Goal: Task Accomplishment & Management: Complete application form

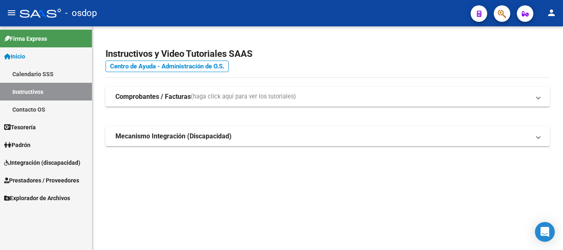
click at [37, 163] on span "Integración (discapacidad)" at bounding box center [42, 162] width 76 height 9
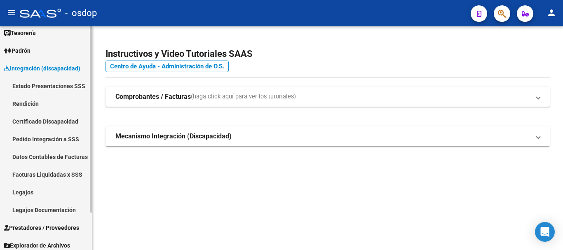
scroll to position [45, 0]
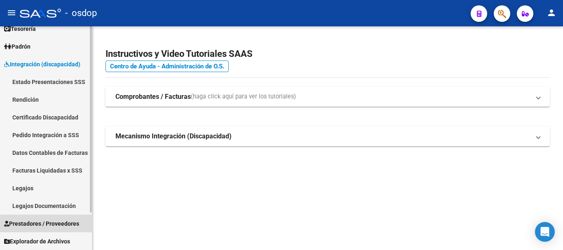
click at [47, 223] on span "Prestadores / Proveedores" at bounding box center [41, 223] width 75 height 9
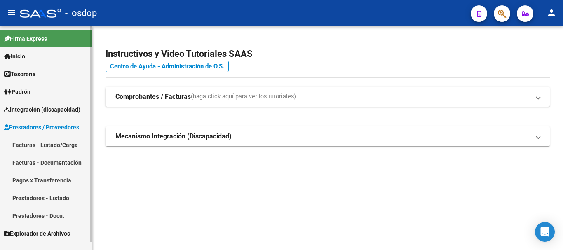
scroll to position [0, 0]
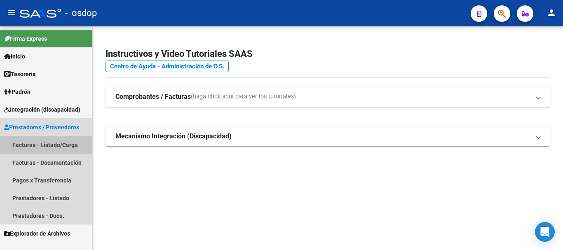
click at [49, 144] on link "Facturas - Listado/Carga" at bounding box center [46, 145] width 92 height 18
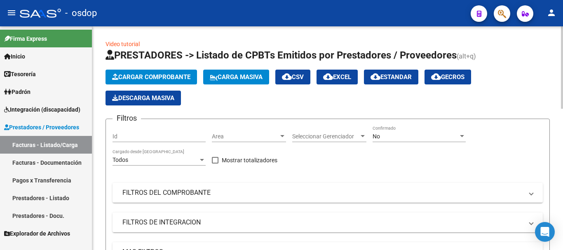
click at [147, 74] on span "Cargar Comprobante" at bounding box center [151, 76] width 78 height 7
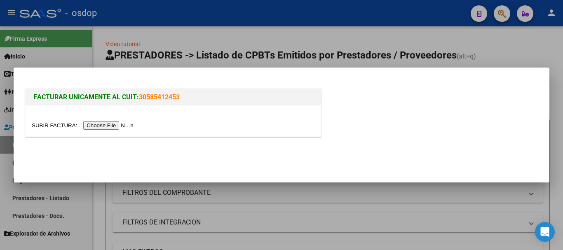
click at [121, 125] on input "file" at bounding box center [84, 125] width 104 height 9
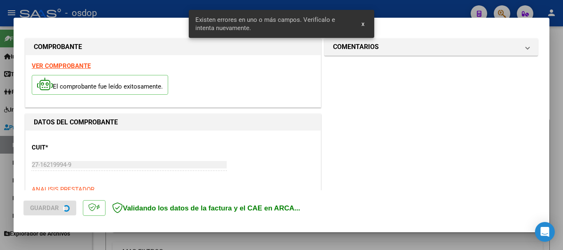
scroll to position [206, 0]
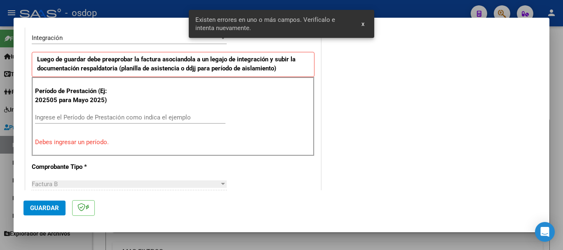
click at [78, 112] on div "Ingrese el Período de Prestación como indica el ejemplo" at bounding box center [130, 117] width 191 height 12
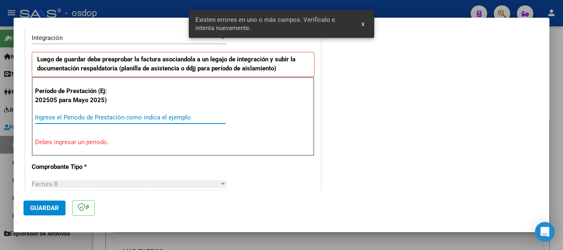
click at [84, 118] on input "Ingrese el Período de Prestación como indica el ejemplo" at bounding box center [130, 117] width 191 height 7
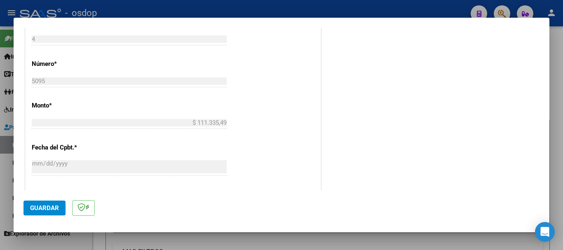
scroll to position [494, 0]
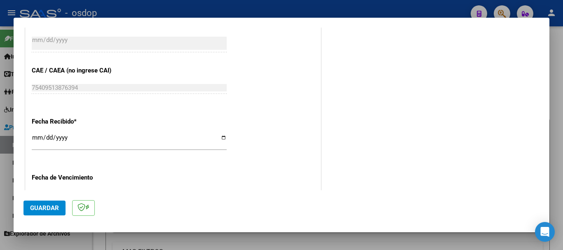
type input "202509"
click at [45, 205] on span "Guardar" at bounding box center [44, 208] width 29 height 7
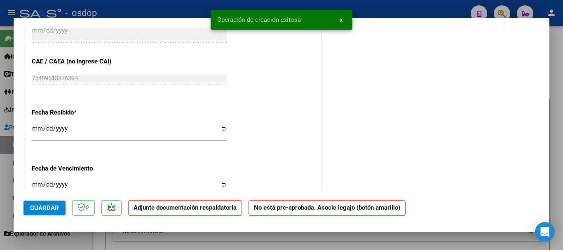
scroll to position [0, 0]
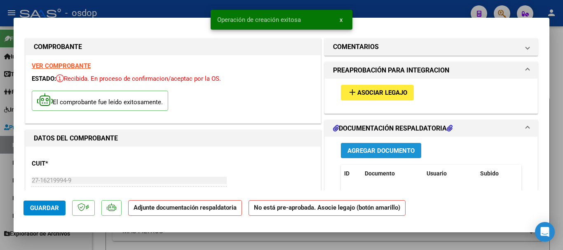
click at [393, 149] on span "Agregar Documento" at bounding box center [381, 150] width 67 height 7
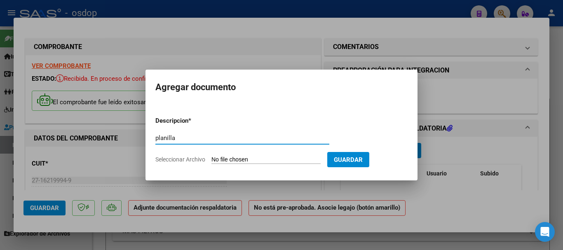
type input "planilla"
click at [185, 159] on span "Seleccionar Archivo" at bounding box center [180, 159] width 50 height 7
click at [212, 159] on input "Seleccionar Archivo" at bounding box center [266, 160] width 109 height 8
type input "C:\fakepath\PLANILLA DE ASISTENCIA GENERO V.pdf"
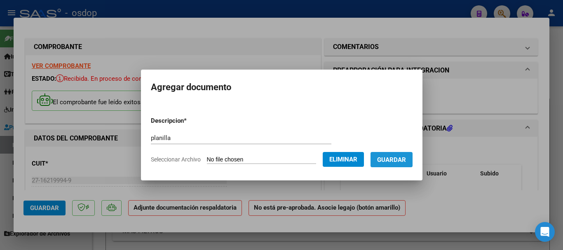
click at [398, 157] on span "Guardar" at bounding box center [391, 159] width 29 height 7
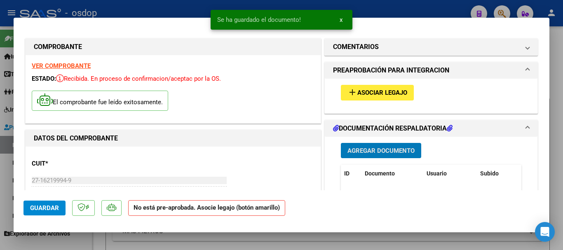
click at [376, 89] on span "add Asociar Legajo" at bounding box center [378, 92] width 60 height 7
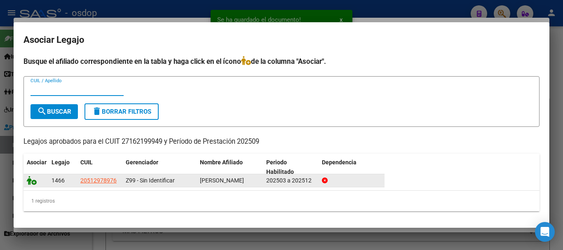
click at [31, 184] on icon at bounding box center [32, 180] width 10 height 9
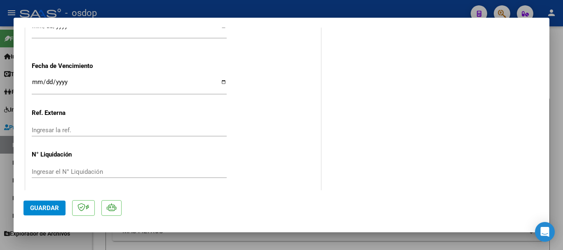
scroll to position [622, 0]
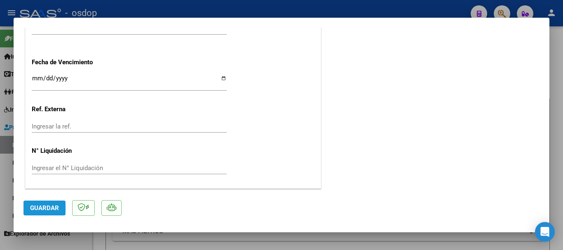
click at [38, 204] on button "Guardar" at bounding box center [45, 208] width 42 height 15
click at [51, 208] on span "Guardar" at bounding box center [44, 208] width 29 height 7
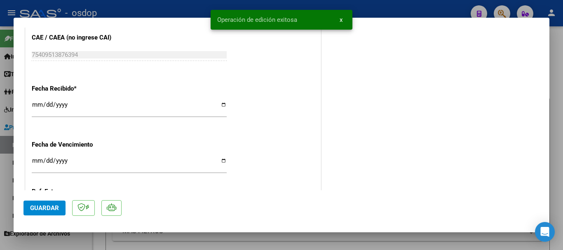
scroll to position [499, 0]
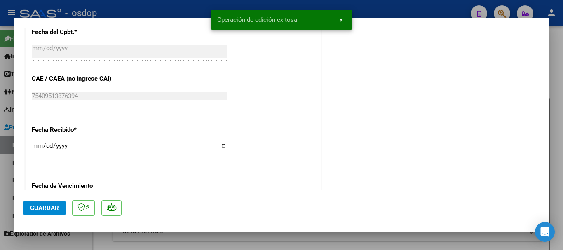
click at [391, 12] on div at bounding box center [281, 125] width 563 height 250
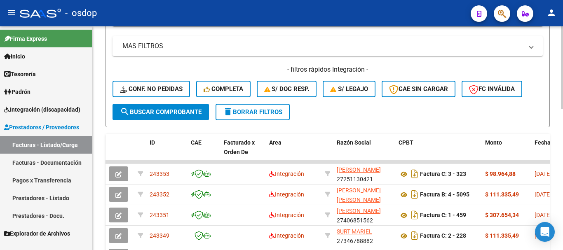
scroll to position [0, 0]
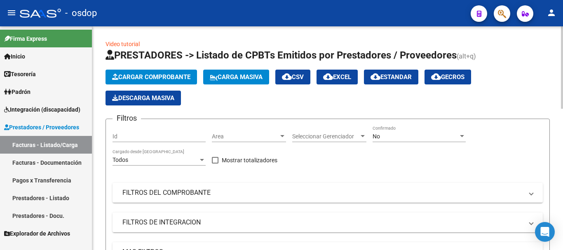
click at [188, 77] on span "Cargar Comprobante" at bounding box center [151, 76] width 78 height 7
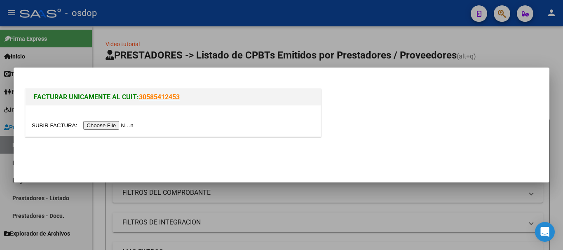
click at [117, 123] on input "file" at bounding box center [84, 125] width 104 height 9
click at [106, 125] on input "file" at bounding box center [84, 125] width 104 height 9
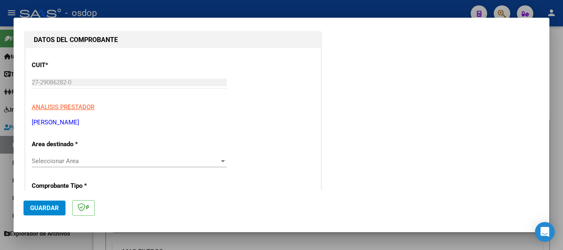
scroll to position [124, 0]
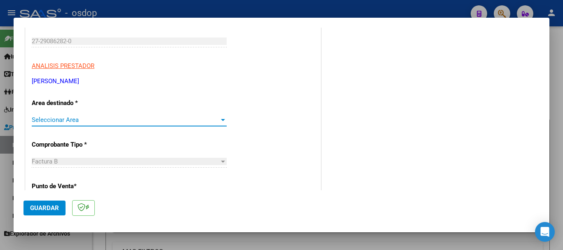
click at [221, 120] on div at bounding box center [223, 120] width 4 height 2
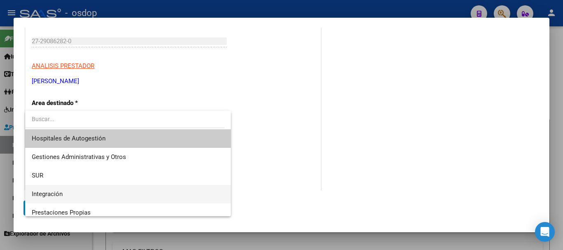
click at [76, 193] on span "Integración" at bounding box center [128, 194] width 193 height 19
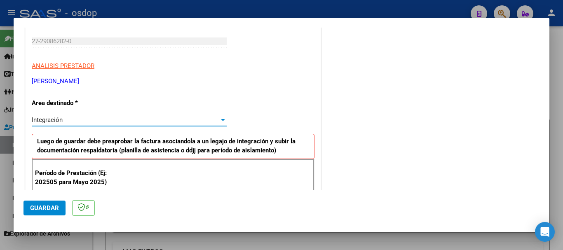
scroll to position [206, 0]
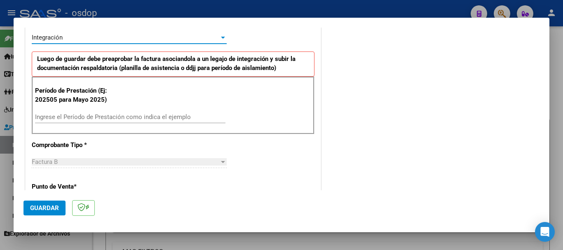
click at [67, 120] on input "Ingrese el Período de Prestación como indica el ejemplo" at bounding box center [130, 116] width 191 height 7
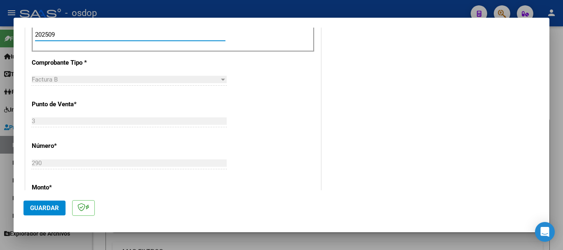
scroll to position [330, 0]
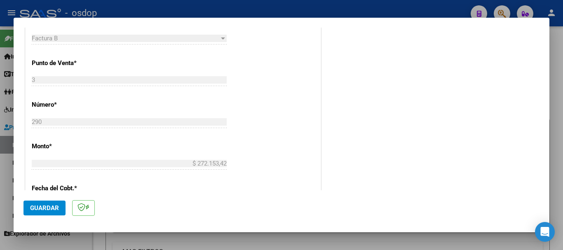
type input "202509"
click at [54, 205] on span "Guardar" at bounding box center [44, 208] width 29 height 7
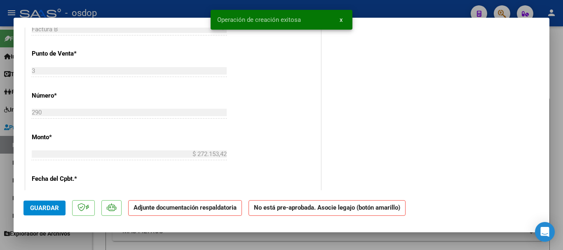
scroll to position [0, 0]
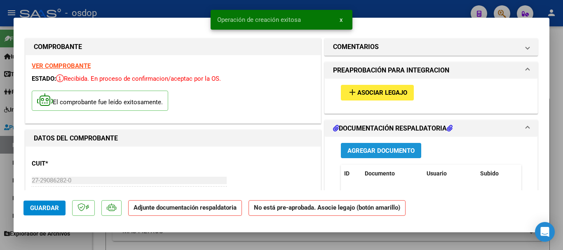
click at [403, 148] on span "Agregar Documento" at bounding box center [381, 150] width 67 height 7
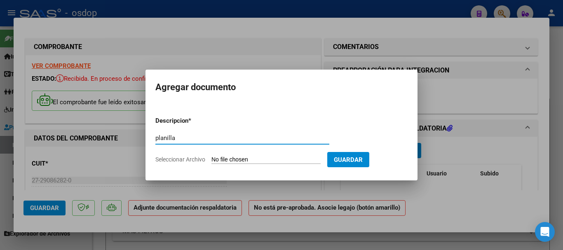
type input "planilla"
click at [196, 158] on span "Seleccionar Archivo" at bounding box center [180, 159] width 50 height 7
click at [212, 158] on input "Seleccionar Archivo" at bounding box center [266, 160] width 109 height 8
type input "C:\fakepath\asis 09 [GEOGRAPHIC_DATA] .pdf"
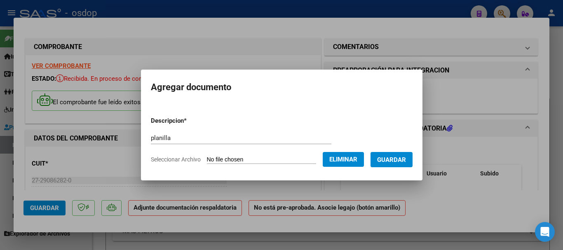
click at [391, 160] on span "Guardar" at bounding box center [391, 159] width 29 height 7
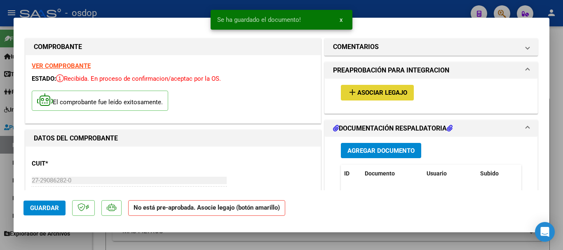
click at [374, 91] on span "Asociar Legajo" at bounding box center [383, 92] width 50 height 7
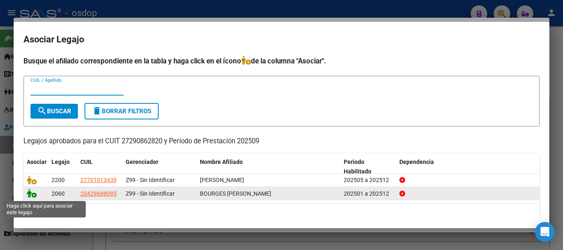
click at [30, 195] on icon at bounding box center [32, 193] width 10 height 9
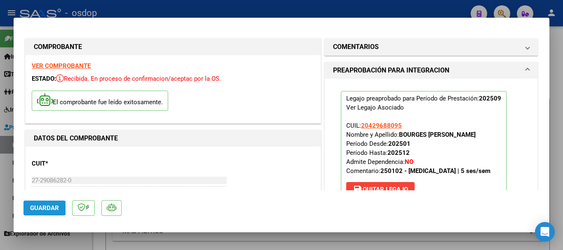
click at [46, 211] on span "Guardar" at bounding box center [44, 208] width 29 height 7
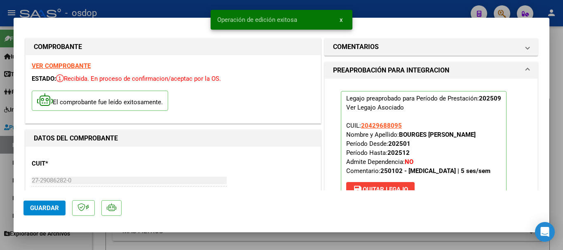
click at [416, 11] on div at bounding box center [281, 125] width 563 height 250
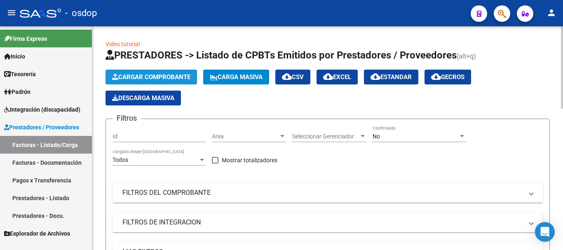
click at [172, 77] on span "Cargar Comprobante" at bounding box center [151, 76] width 78 height 7
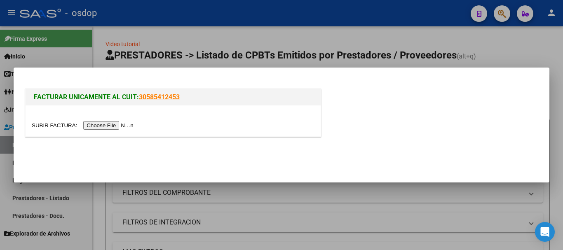
click at [102, 123] on input "file" at bounding box center [84, 125] width 104 height 9
click at [97, 129] on input "file" at bounding box center [84, 125] width 104 height 9
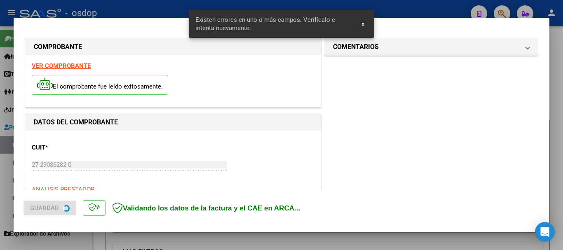
scroll to position [206, 0]
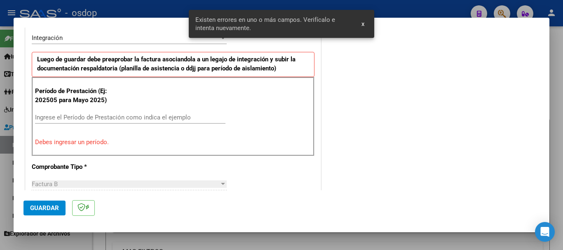
click at [115, 116] on input "Ingrese el Período de Prestación como indica el ejemplo" at bounding box center [130, 117] width 191 height 7
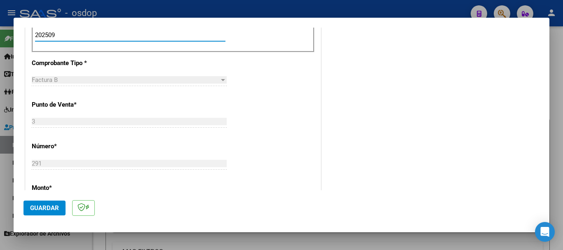
scroll to position [371, 0]
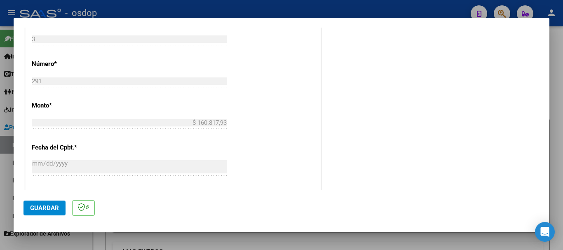
type input "202509"
click at [59, 209] on button "Guardar" at bounding box center [45, 208] width 42 height 15
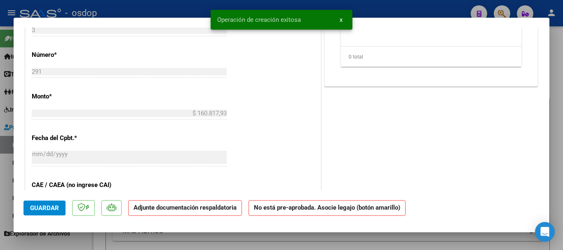
scroll to position [0, 0]
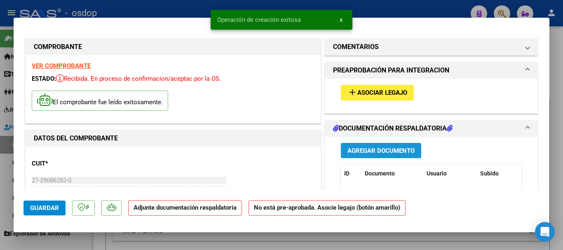
click at [348, 150] on span "Agregar Documento" at bounding box center [381, 150] width 67 height 7
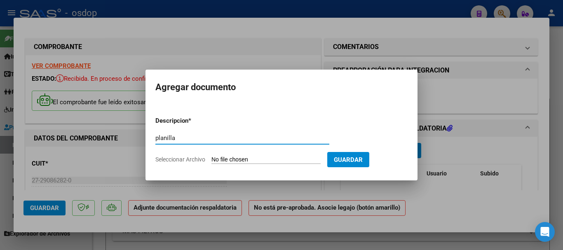
type input "planilla"
click at [186, 157] on span "Seleccionar Archivo" at bounding box center [180, 159] width 50 height 7
click at [212, 157] on input "Seleccionar Archivo" at bounding box center [266, 160] width 109 height 8
type input "C:\fakepath\asis 09 [PERSON_NAME].pdf"
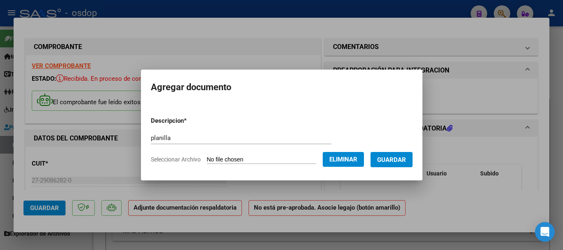
click at [405, 163] on span "Guardar" at bounding box center [391, 159] width 29 height 7
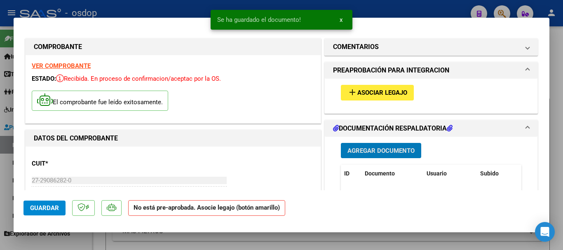
click at [366, 92] on span "Asociar Legajo" at bounding box center [383, 92] width 50 height 7
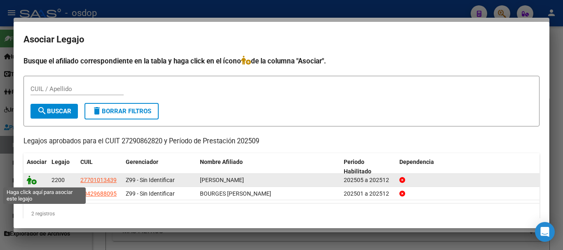
click at [31, 181] on icon at bounding box center [32, 180] width 10 height 9
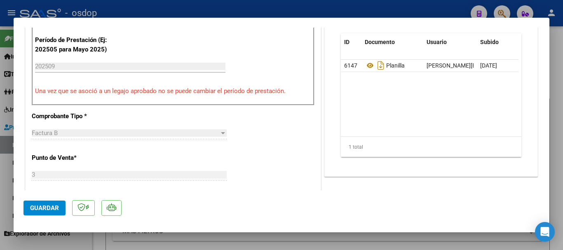
scroll to position [289, 0]
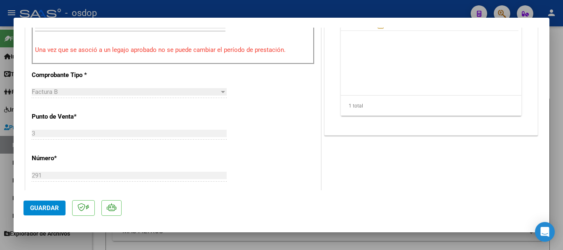
click at [61, 208] on button "Guardar" at bounding box center [45, 208] width 42 height 15
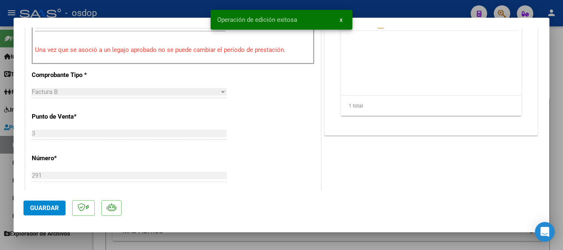
click at [375, 14] on div at bounding box center [281, 125] width 563 height 250
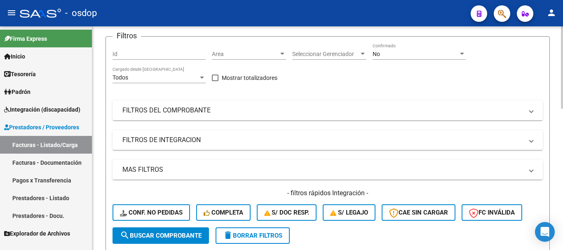
scroll to position [0, 0]
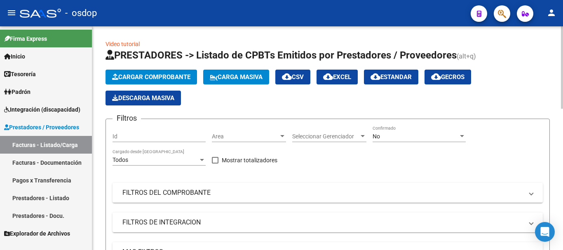
click at [146, 82] on button "Cargar Comprobante" at bounding box center [152, 77] width 92 height 15
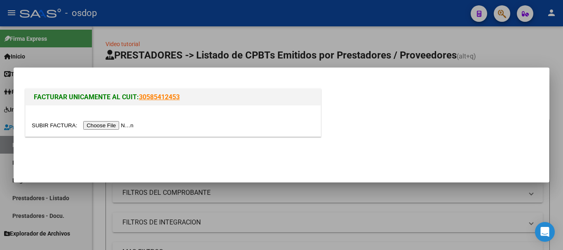
click at [125, 128] on input "file" at bounding box center [84, 125] width 104 height 9
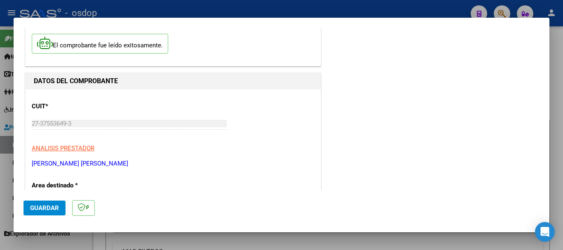
scroll to position [82, 0]
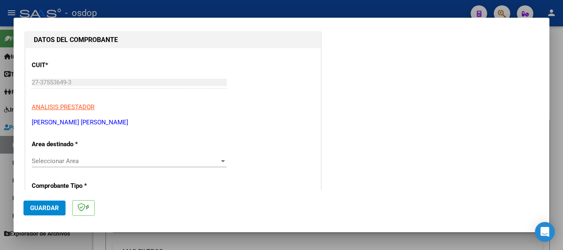
click at [111, 164] on span "Seleccionar Area" at bounding box center [126, 161] width 188 height 7
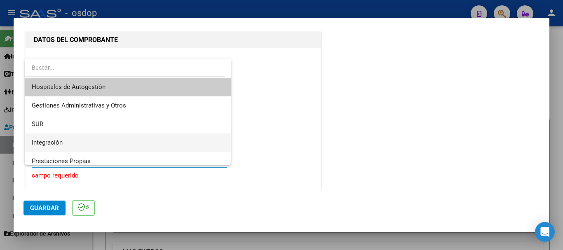
click at [71, 143] on span "Integración" at bounding box center [128, 143] width 193 height 19
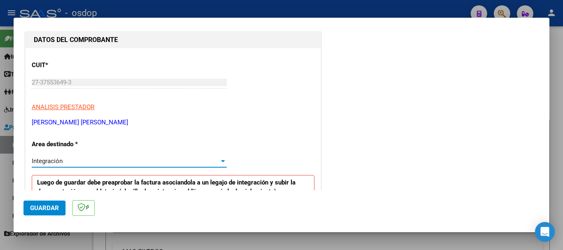
scroll to position [165, 0]
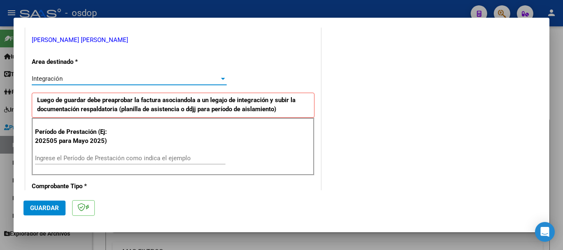
click at [100, 159] on input "Ingrese el Período de Prestación como indica el ejemplo" at bounding box center [130, 158] width 191 height 7
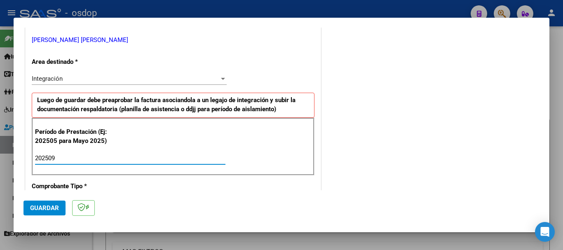
type input "202509"
click at [60, 211] on button "Guardar" at bounding box center [45, 208] width 42 height 15
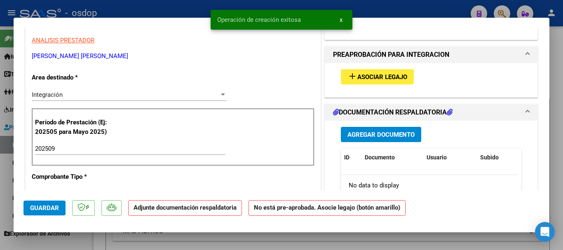
scroll to position [0, 0]
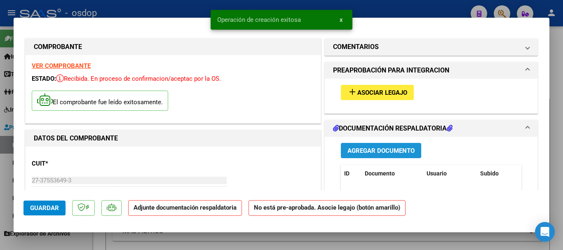
click at [343, 155] on button "Agregar Documento" at bounding box center [381, 150] width 80 height 15
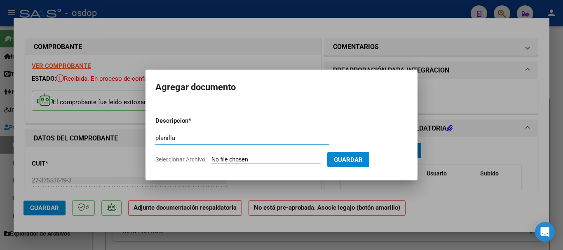
type input "planilla"
click at [200, 159] on span "Seleccionar Archivo" at bounding box center [180, 159] width 50 height 7
click at [212, 159] on input "Seleccionar Archivo" at bounding box center [266, 160] width 109 height 8
type input "C:\fakepath\asi ya pura.pdf"
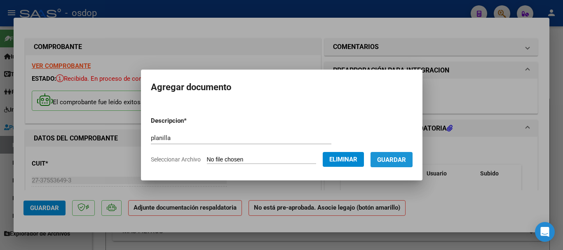
click at [392, 157] on span "Guardar" at bounding box center [391, 159] width 29 height 7
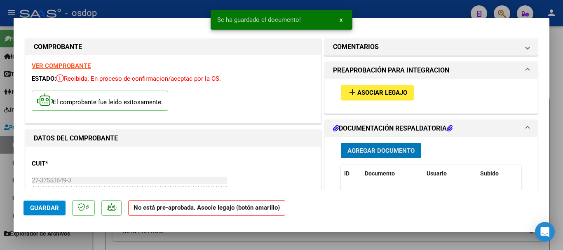
click at [360, 86] on button "add Asociar Legajo" at bounding box center [377, 92] width 73 height 15
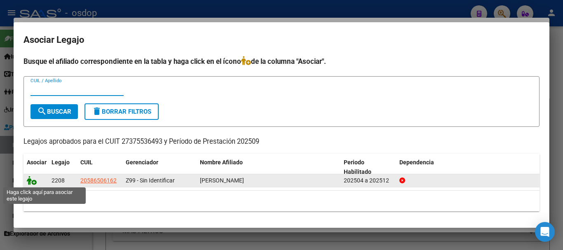
click at [32, 182] on icon at bounding box center [32, 180] width 10 height 9
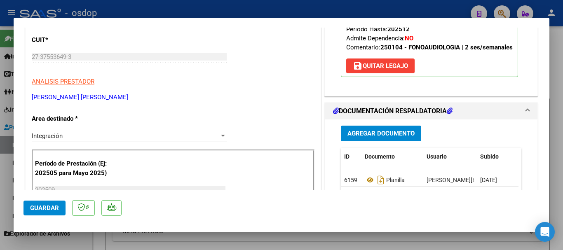
scroll to position [289, 0]
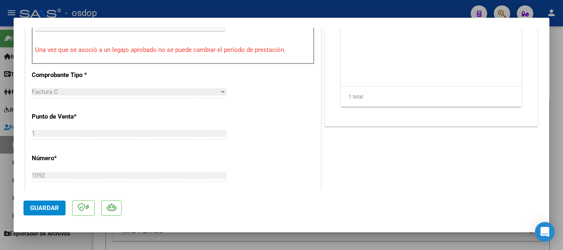
click at [49, 206] on span "Guardar" at bounding box center [44, 208] width 29 height 7
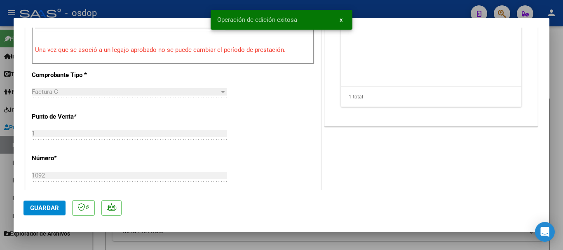
click at [155, 12] on div at bounding box center [281, 125] width 563 height 250
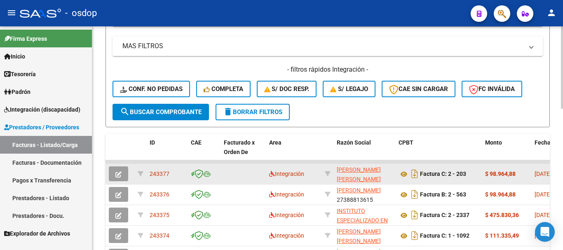
scroll to position [0, 0]
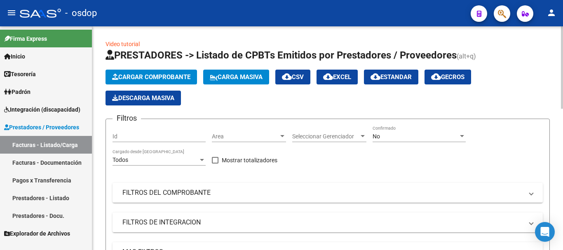
click at [165, 78] on span "Cargar Comprobante" at bounding box center [151, 76] width 78 height 7
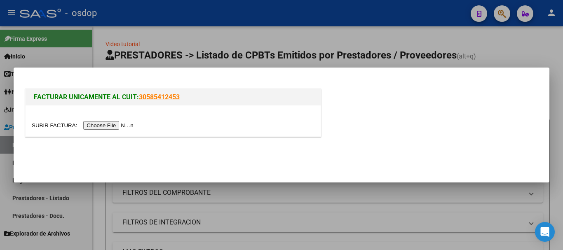
click at [129, 126] on input "file" at bounding box center [84, 125] width 104 height 9
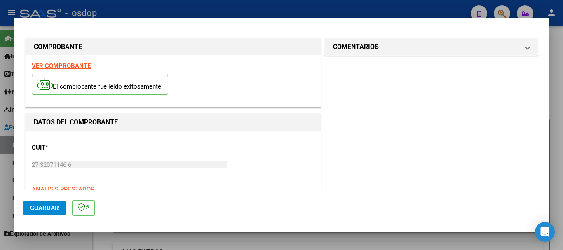
scroll to position [82, 0]
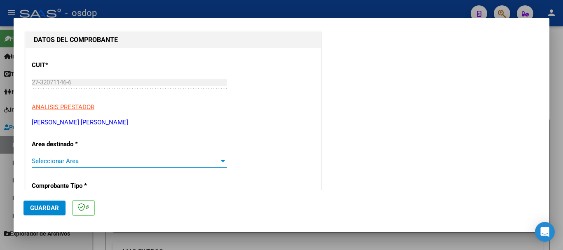
click at [219, 159] on div at bounding box center [222, 161] width 7 height 7
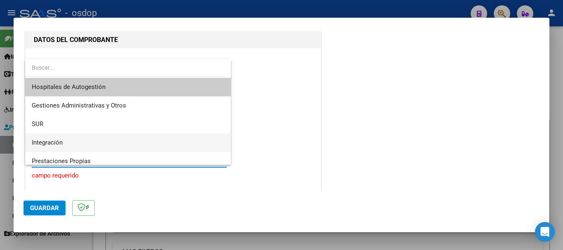
click at [67, 139] on span "Integración" at bounding box center [128, 143] width 193 height 19
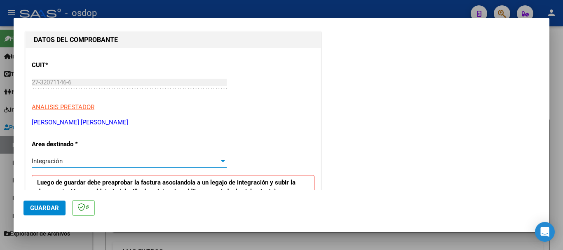
scroll to position [165, 0]
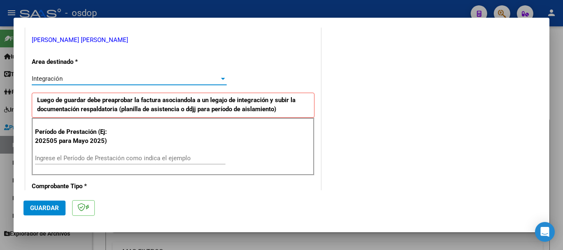
click at [131, 158] on input "Ingrese el Período de Prestación como indica el ejemplo" at bounding box center [130, 158] width 191 height 7
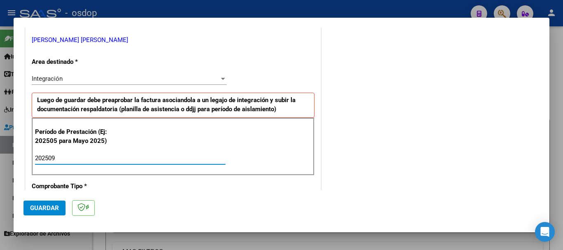
type input "202509"
click at [47, 208] on span "Guardar" at bounding box center [44, 208] width 29 height 7
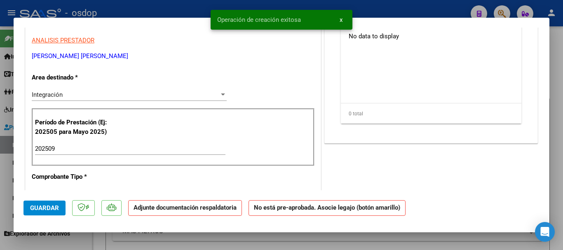
scroll to position [0, 0]
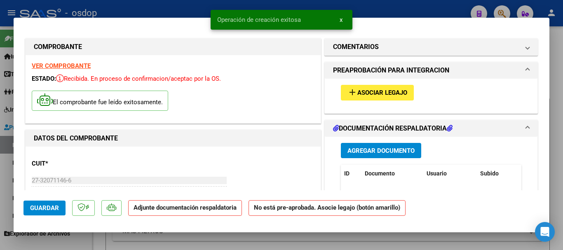
click at [372, 149] on span "Agregar Documento" at bounding box center [381, 150] width 67 height 7
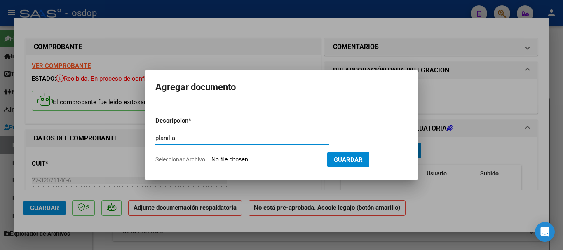
type input "planilla"
click at [195, 163] on span "Seleccionar Archivo" at bounding box center [180, 159] width 50 height 7
click at [212, 163] on input "Seleccionar Archivo" at bounding box center [266, 160] width 109 height 8
type input "C:\fakepath\asi gra.pdf"
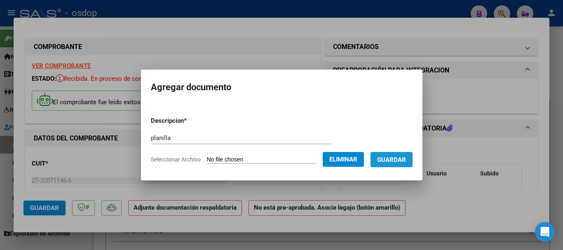
click at [384, 156] on button "Guardar" at bounding box center [392, 159] width 42 height 15
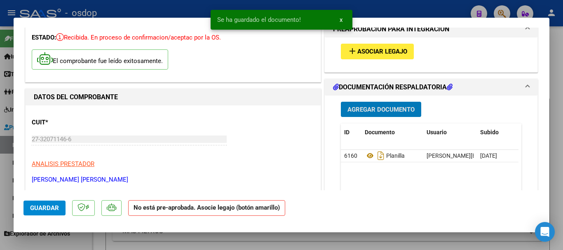
scroll to position [82, 0]
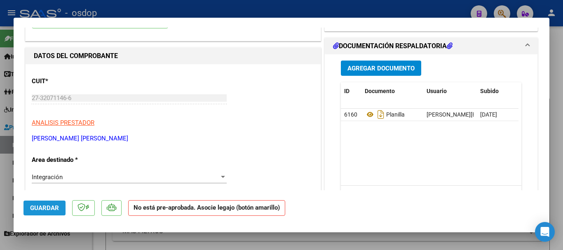
click at [56, 205] on span "Guardar" at bounding box center [44, 208] width 29 height 7
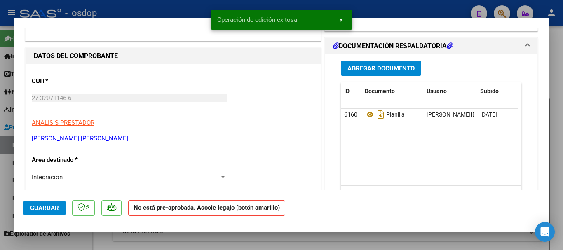
scroll to position [0, 0]
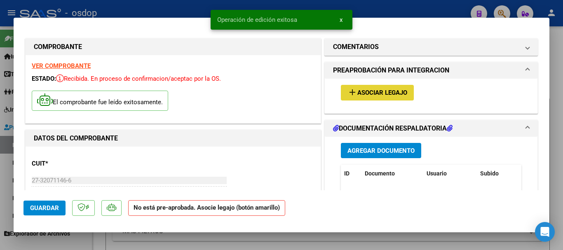
click at [398, 94] on span "Asociar Legajo" at bounding box center [383, 92] width 50 height 7
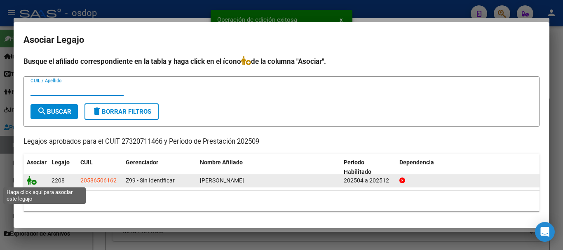
click at [29, 180] on icon at bounding box center [32, 180] width 10 height 9
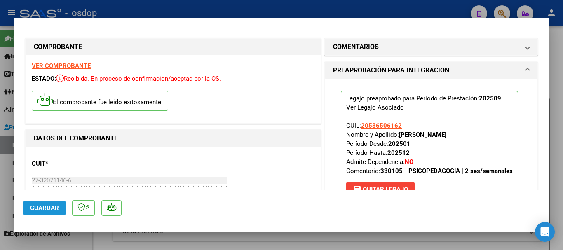
click at [37, 206] on span "Guardar" at bounding box center [44, 208] width 29 height 7
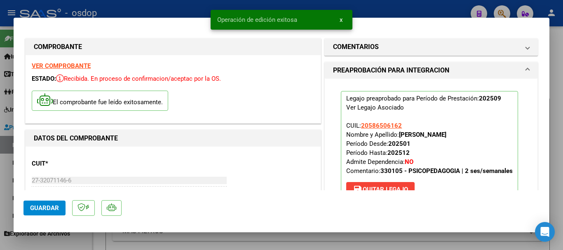
click at [379, 11] on div at bounding box center [281, 125] width 563 height 250
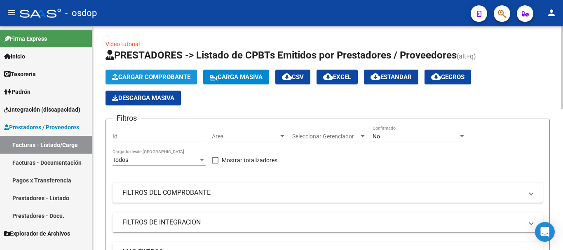
click at [152, 75] on span "Cargar Comprobante" at bounding box center [151, 76] width 78 height 7
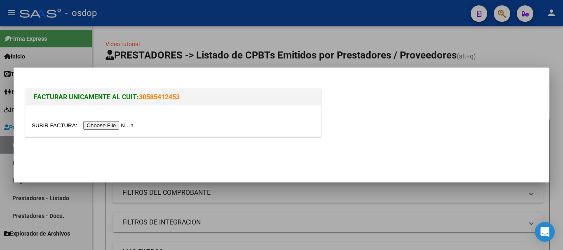
click at [126, 125] on input "file" at bounding box center [84, 125] width 104 height 9
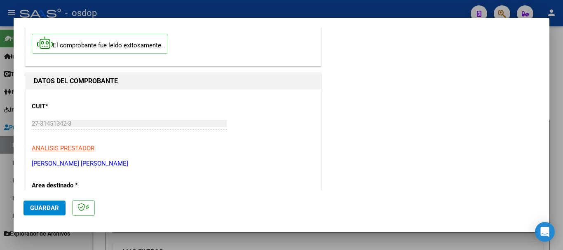
scroll to position [82, 0]
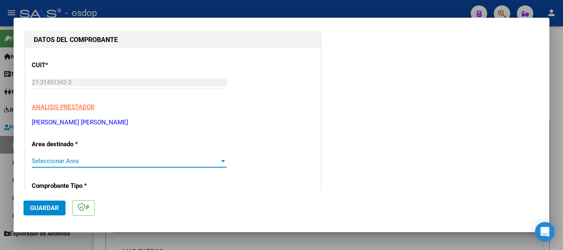
click at [96, 165] on span "Seleccionar Area" at bounding box center [126, 161] width 188 height 7
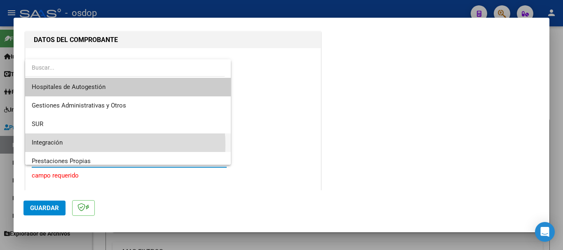
click at [87, 145] on span "Integración" at bounding box center [128, 143] width 193 height 19
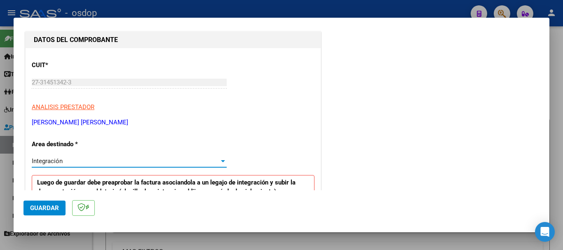
scroll to position [165, 0]
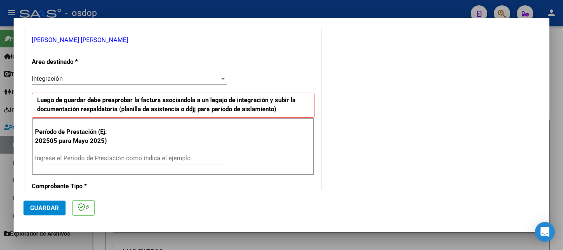
click at [86, 153] on div "Ingrese el Período de Prestación como indica el ejemplo" at bounding box center [130, 158] width 191 height 12
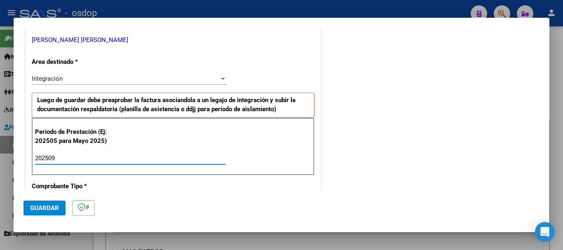
scroll to position [289, 0]
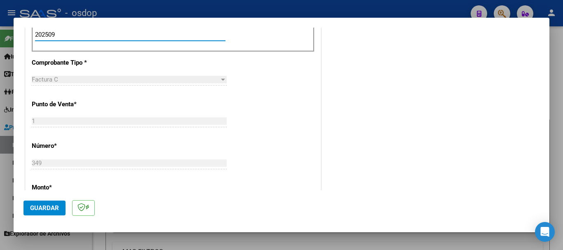
type input "202509"
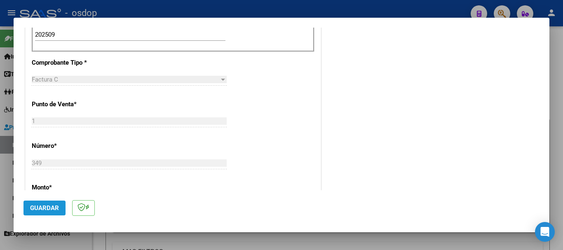
click at [32, 209] on span "Guardar" at bounding box center [44, 208] width 29 height 7
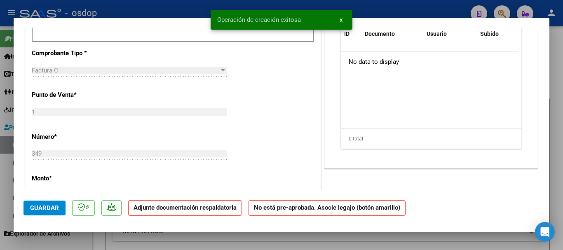
scroll to position [0, 0]
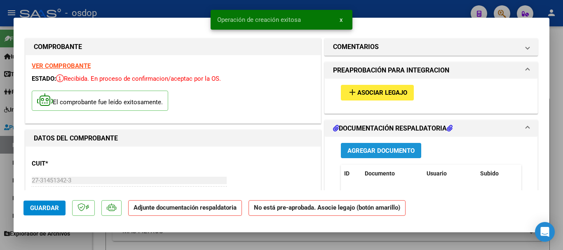
click at [354, 152] on span "Agregar Documento" at bounding box center [381, 150] width 67 height 7
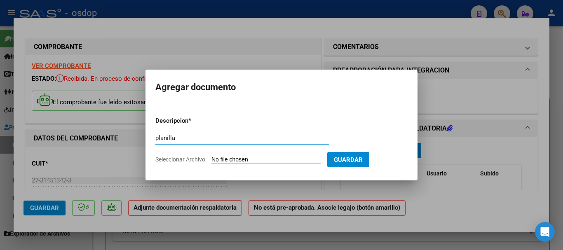
type input "planilla"
click at [181, 158] on span "Seleccionar Archivo" at bounding box center [180, 159] width 50 height 7
click at [212, 158] on input "Seleccionar Archivo" at bounding box center [266, 160] width 109 height 8
type input "C:\fakepath\fac [PERSON_NAME].pdf"
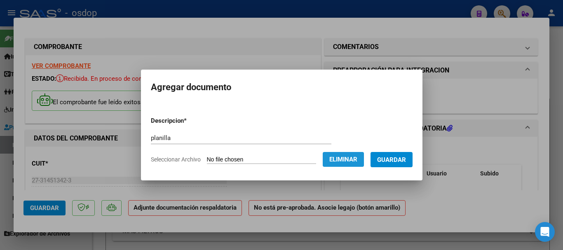
click at [342, 159] on span "Eliminar" at bounding box center [344, 159] width 28 height 7
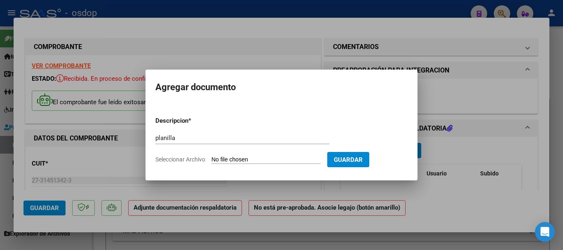
click at [180, 159] on span "Seleccionar Archivo" at bounding box center [180, 159] width 50 height 7
click at [212, 159] on input "Seleccionar Archivo" at bounding box center [266, 160] width 109 height 8
type input "C:\fakepath\asi [PERSON_NAME].pdf"
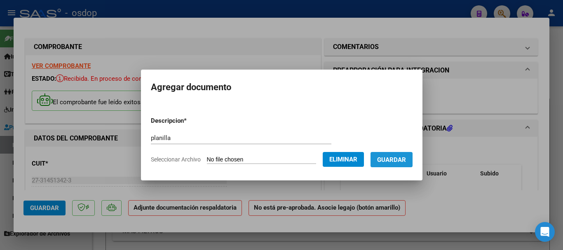
click at [385, 163] on span "Guardar" at bounding box center [391, 159] width 29 height 7
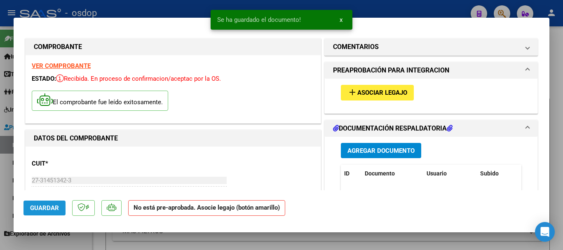
click at [57, 210] on span "Guardar" at bounding box center [44, 208] width 29 height 7
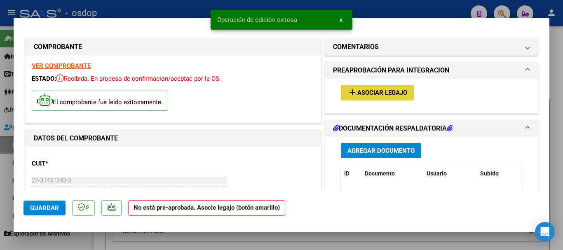
click at [369, 94] on span "Asociar Legajo" at bounding box center [383, 92] width 50 height 7
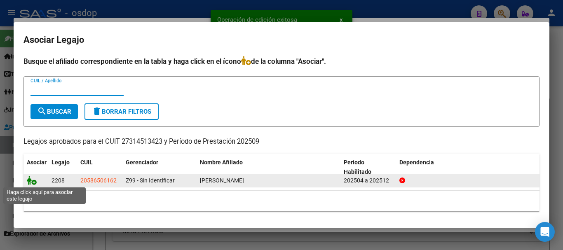
click at [31, 181] on icon at bounding box center [32, 180] width 10 height 9
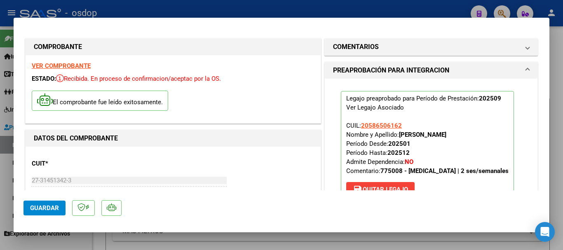
scroll to position [124, 0]
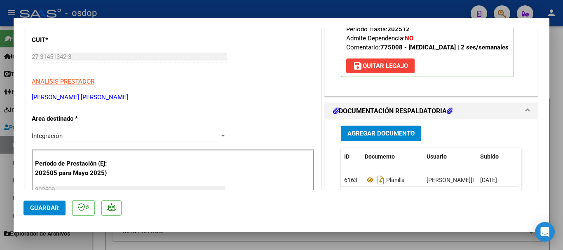
click at [47, 205] on span "Guardar" at bounding box center [44, 208] width 29 height 7
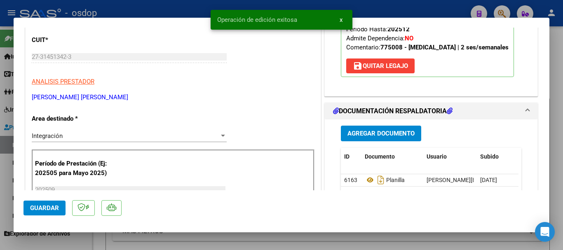
click at [178, 10] on div at bounding box center [281, 125] width 563 height 250
type input "$ 0,00"
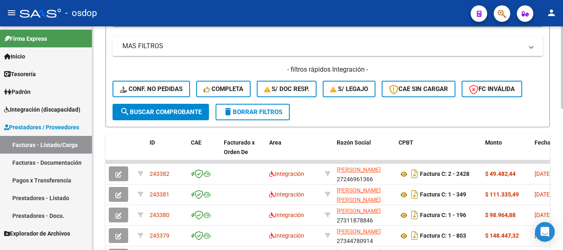
scroll to position [0, 0]
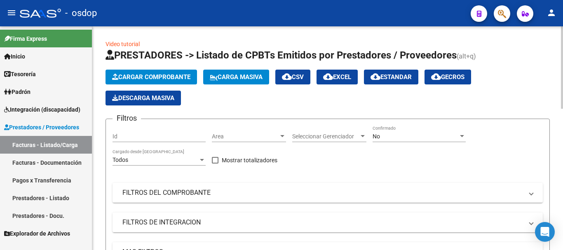
click at [138, 75] on span "Cargar Comprobante" at bounding box center [151, 76] width 78 height 7
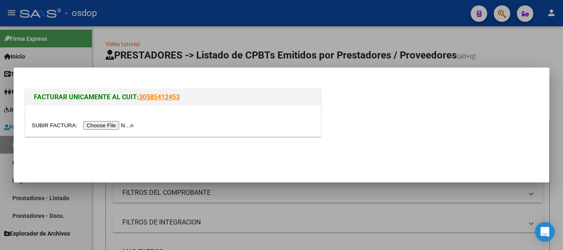
click at [126, 123] on input "file" at bounding box center [84, 125] width 104 height 9
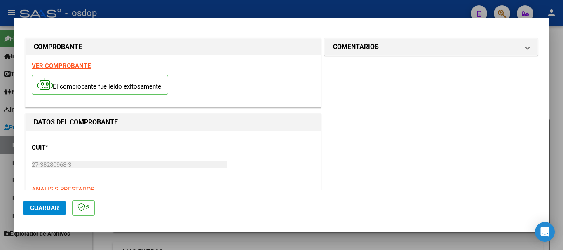
scroll to position [82, 0]
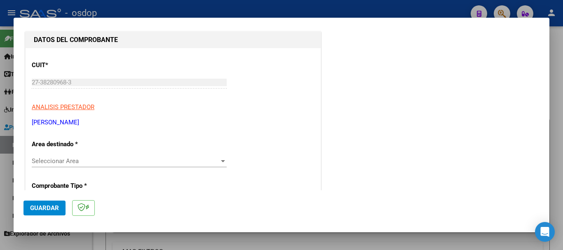
click at [110, 162] on span "Seleccionar Area" at bounding box center [126, 161] width 188 height 7
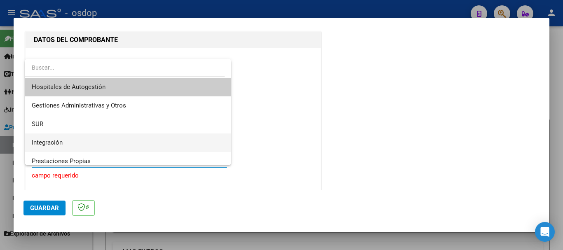
click at [89, 141] on span "Integración" at bounding box center [128, 143] width 193 height 19
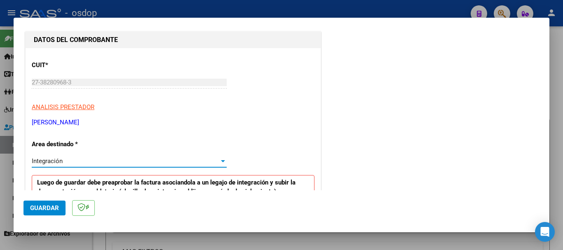
scroll to position [165, 0]
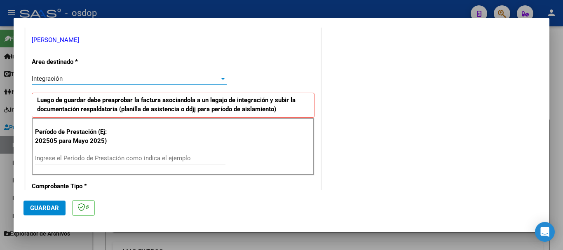
click at [105, 159] on input "Ingrese el Período de Prestación como indica el ejemplo" at bounding box center [130, 158] width 191 height 7
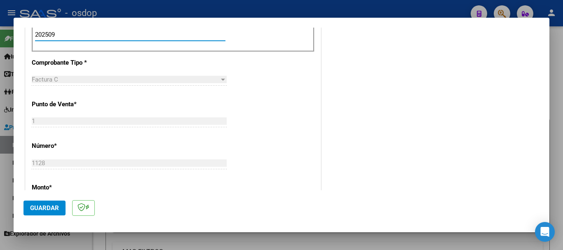
scroll to position [371, 0]
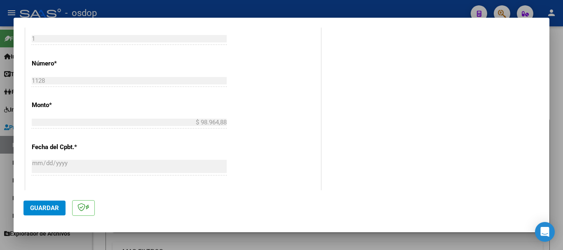
type input "202509"
click at [55, 203] on button "Guardar" at bounding box center [45, 208] width 42 height 15
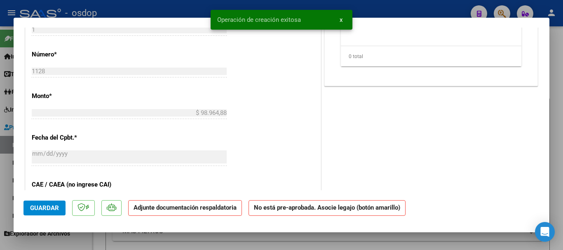
scroll to position [0, 0]
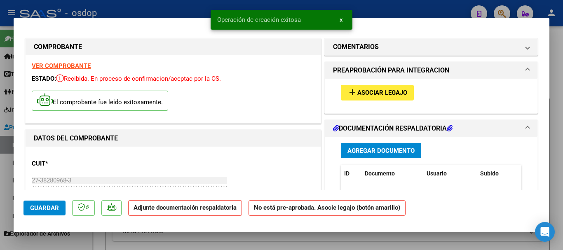
click at [367, 151] on span "Agregar Documento" at bounding box center [381, 150] width 67 height 7
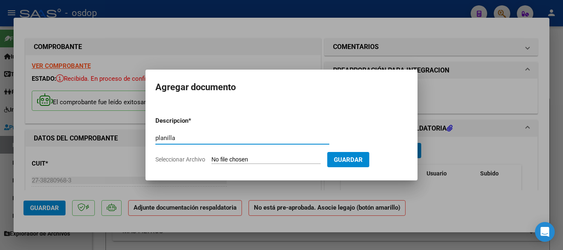
type input "planilla"
click at [174, 161] on span "Seleccionar Archivo" at bounding box center [180, 159] width 50 height 7
click at [212, 161] on input "Seleccionar Archivo" at bounding box center [266, 160] width 109 height 8
type input "C:\fakepath\asi chia.pdf"
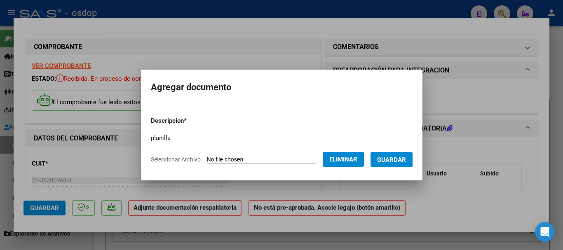
click at [401, 160] on span "Guardar" at bounding box center [391, 159] width 29 height 7
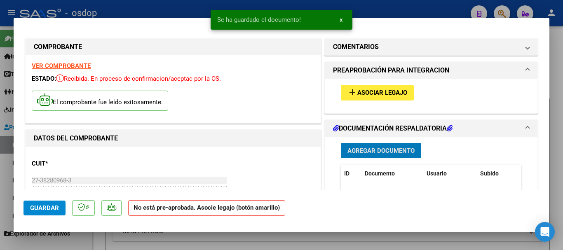
click at [378, 94] on span "Asociar Legajo" at bounding box center [383, 92] width 50 height 7
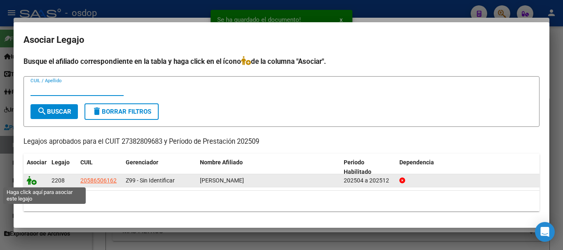
click at [32, 183] on icon at bounding box center [32, 180] width 10 height 9
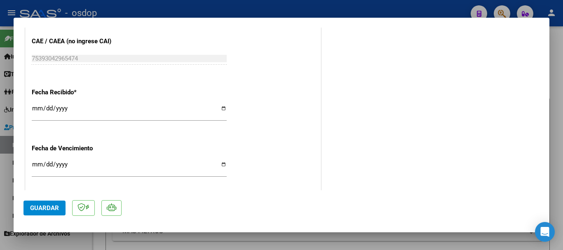
scroll to position [622, 0]
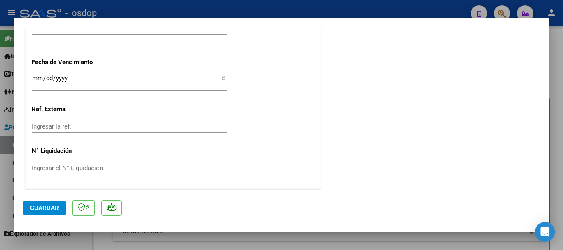
click at [44, 205] on span "Guardar" at bounding box center [44, 208] width 29 height 7
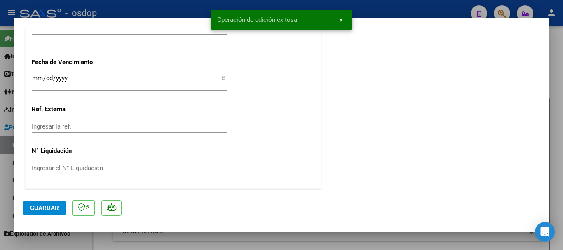
click at [416, 10] on div at bounding box center [281, 125] width 563 height 250
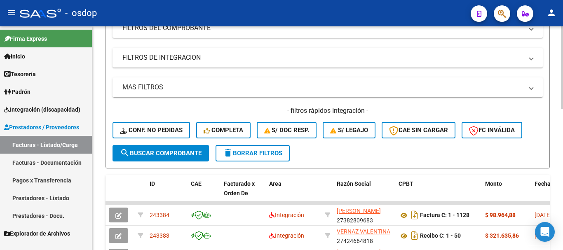
scroll to position [0, 0]
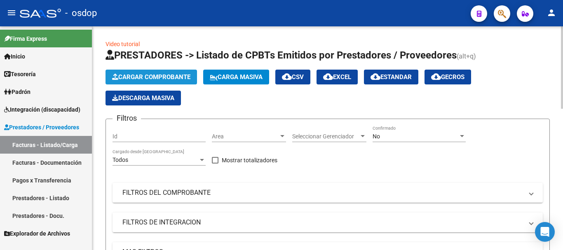
click at [158, 76] on span "Cargar Comprobante" at bounding box center [151, 76] width 78 height 7
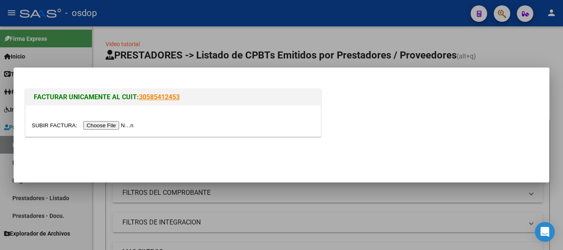
click at [120, 123] on input "file" at bounding box center [84, 125] width 104 height 9
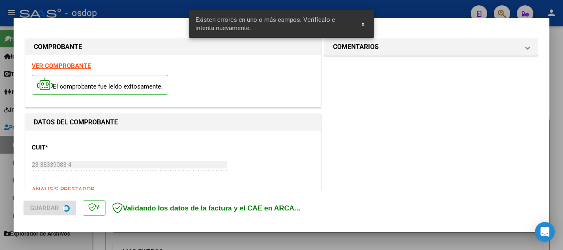
scroll to position [206, 0]
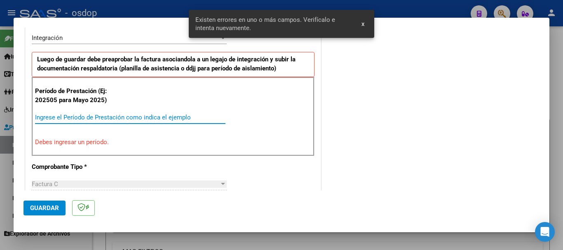
click at [123, 115] on input "Ingrese el Período de Prestación como indica el ejemplo" at bounding box center [130, 117] width 191 height 7
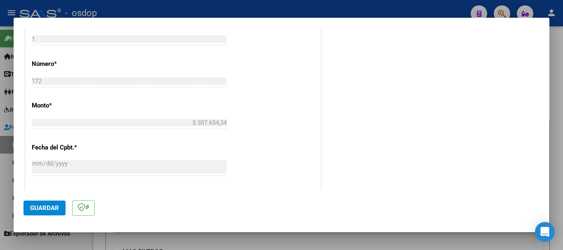
scroll to position [412, 0]
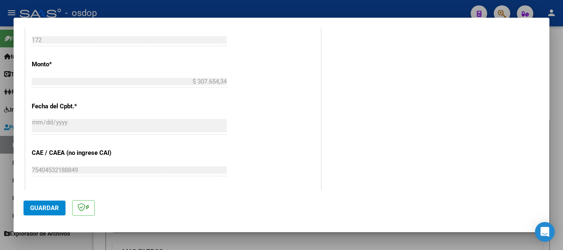
type input "202509"
click at [52, 211] on span "Guardar" at bounding box center [44, 208] width 29 height 7
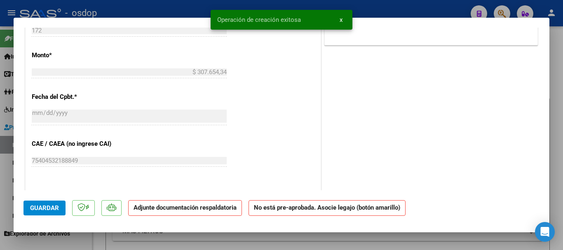
scroll to position [0, 0]
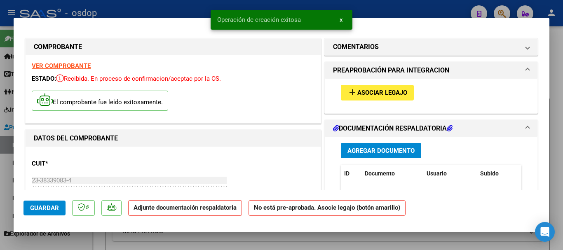
click at [353, 149] on span "Agregar Documento" at bounding box center [381, 150] width 67 height 7
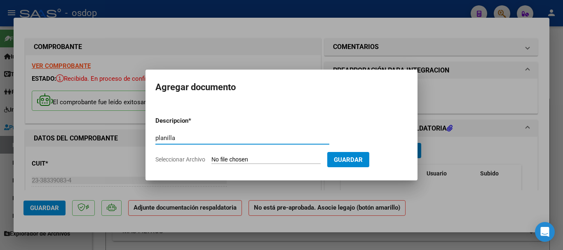
type input "planilla"
click at [177, 157] on span "Seleccionar Archivo" at bounding box center [180, 159] width 50 height 7
click at [212, 157] on input "Seleccionar Archivo" at bounding box center [266, 160] width 109 height 8
type input "C:\fakepath\asi flor.pdf"
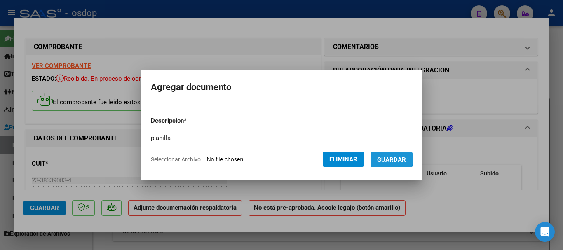
click at [388, 159] on span "Guardar" at bounding box center [391, 159] width 29 height 7
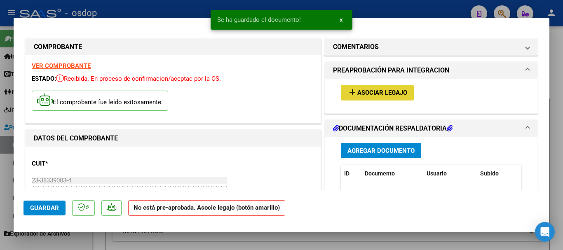
click at [364, 95] on span "Asociar Legajo" at bounding box center [383, 92] width 50 height 7
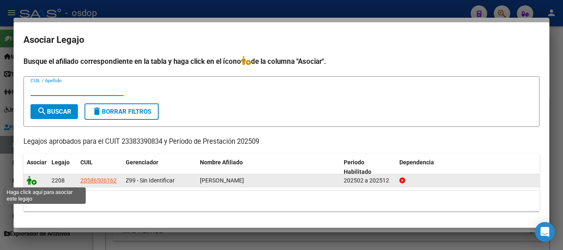
click at [29, 180] on icon at bounding box center [32, 180] width 10 height 9
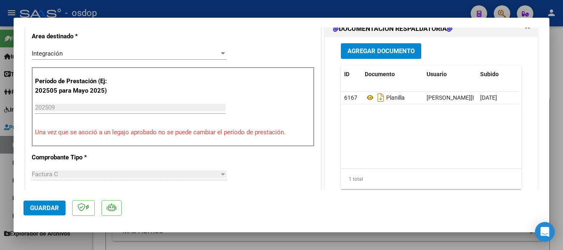
scroll to position [247, 0]
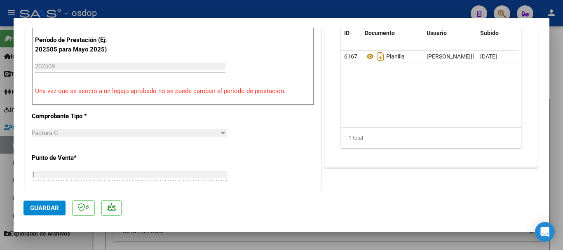
click at [29, 209] on button "Guardar" at bounding box center [45, 208] width 42 height 15
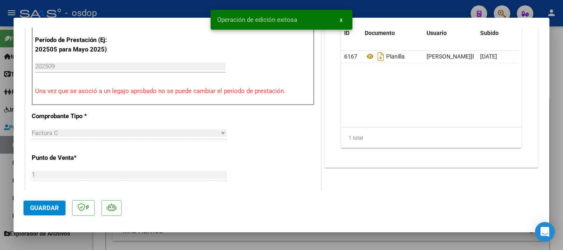
click at [174, 9] on div at bounding box center [281, 125] width 563 height 250
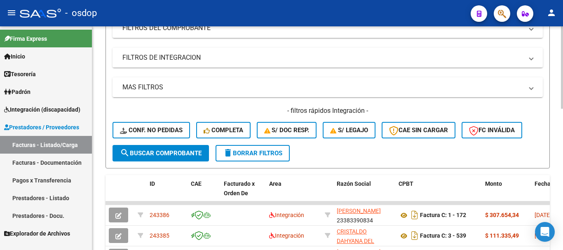
scroll to position [0, 0]
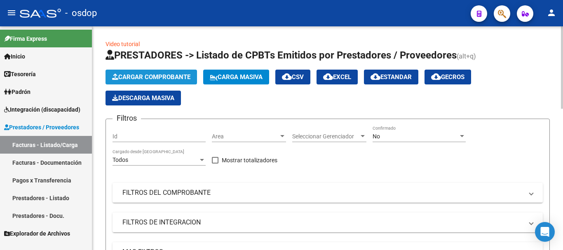
click at [169, 73] on button "Cargar Comprobante" at bounding box center [152, 77] width 92 height 15
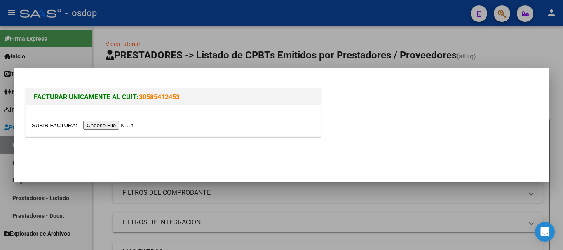
click at [104, 127] on input "file" at bounding box center [84, 125] width 104 height 9
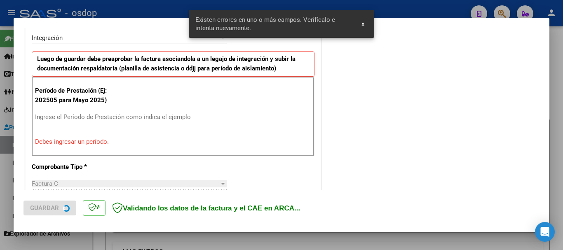
scroll to position [206, 0]
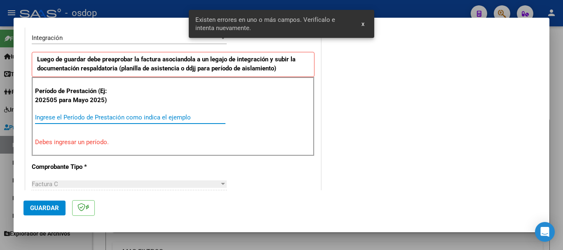
click at [103, 118] on input "Ingrese el Período de Prestación como indica el ejemplo" at bounding box center [130, 117] width 191 height 7
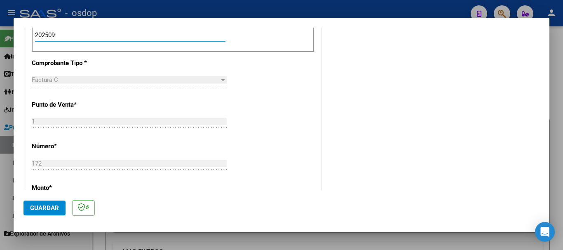
scroll to position [330, 0]
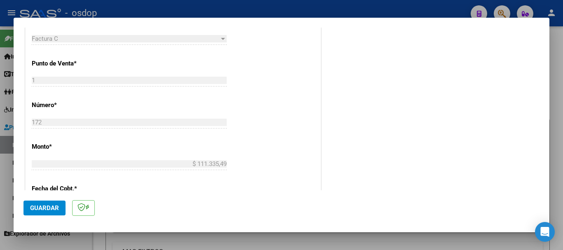
type input "202509"
click at [50, 205] on span "Guardar" at bounding box center [44, 208] width 29 height 7
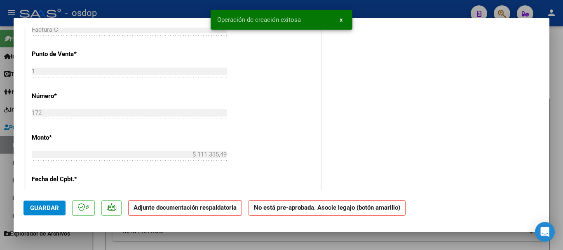
scroll to position [0, 0]
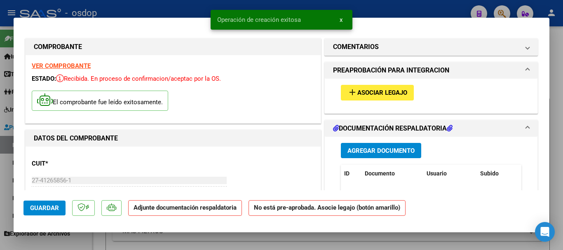
click at [388, 148] on span "Agregar Documento" at bounding box center [381, 150] width 67 height 7
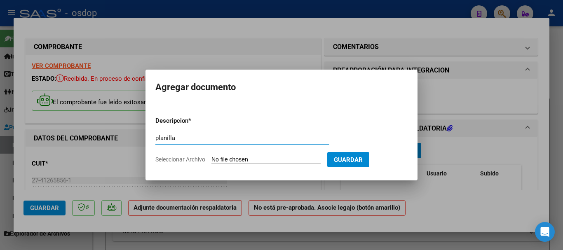
type input "planilla"
click at [173, 162] on span "Seleccionar Archivo" at bounding box center [180, 159] width 50 height 7
click at [212, 162] on input "Seleccionar Archivo" at bounding box center [266, 160] width 109 height 8
type input "C:\fakepath\septiembre asistencia [PERSON_NAME] .pdf"
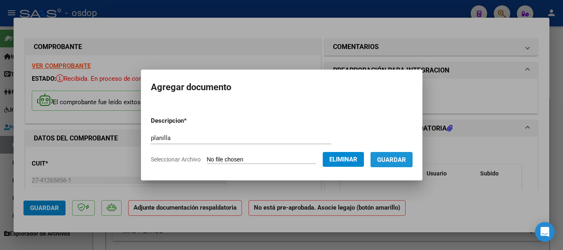
click at [391, 157] on span "Guardar" at bounding box center [391, 159] width 29 height 7
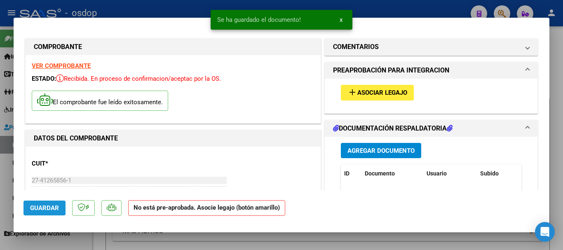
click at [44, 207] on span "Guardar" at bounding box center [44, 208] width 29 height 7
click at [370, 91] on span "Asociar Legajo" at bounding box center [383, 92] width 50 height 7
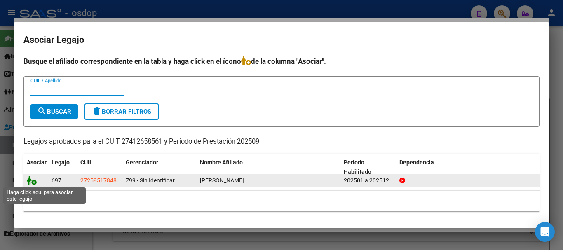
click at [32, 181] on icon at bounding box center [32, 180] width 10 height 9
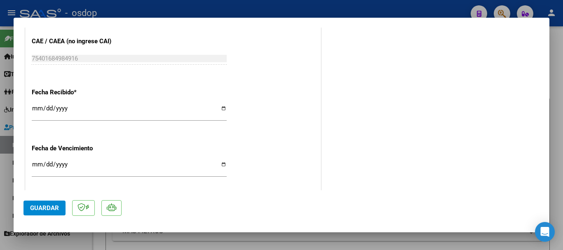
scroll to position [622, 0]
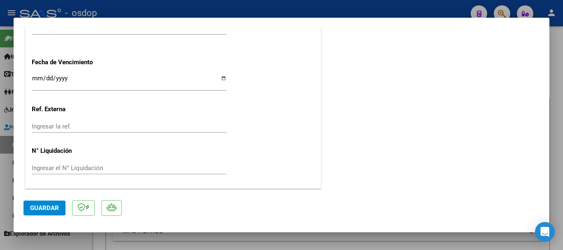
click at [31, 210] on span "Guardar" at bounding box center [44, 208] width 29 height 7
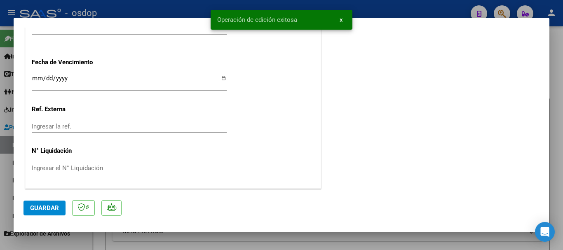
click at [139, 6] on div at bounding box center [281, 125] width 563 height 250
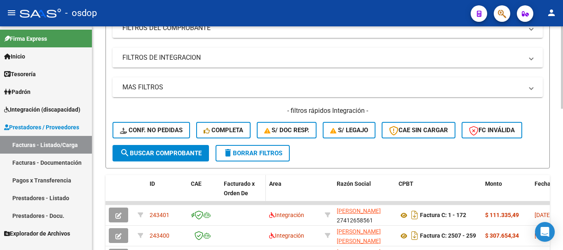
scroll to position [0, 0]
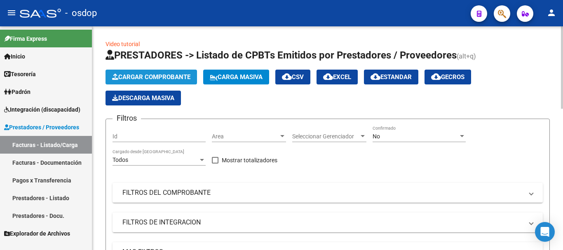
click at [166, 77] on span "Cargar Comprobante" at bounding box center [151, 76] width 78 height 7
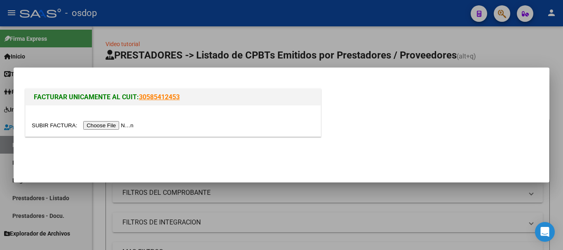
click at [124, 123] on input "file" at bounding box center [84, 125] width 104 height 9
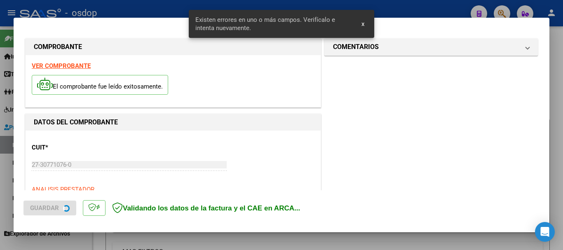
scroll to position [206, 0]
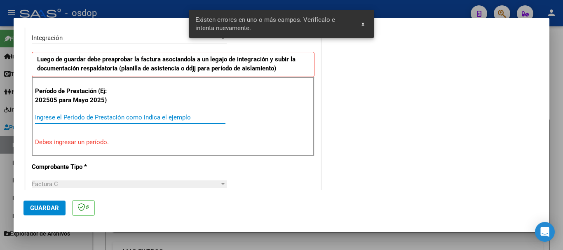
click at [99, 118] on input "Ingrese el Período de Prestación como indica el ejemplo" at bounding box center [130, 117] width 191 height 7
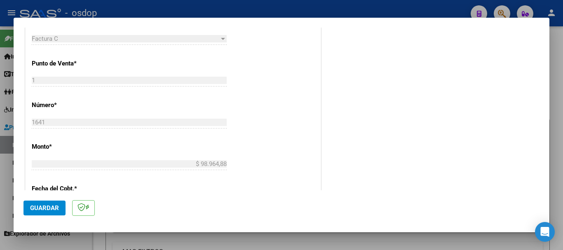
scroll to position [453, 0]
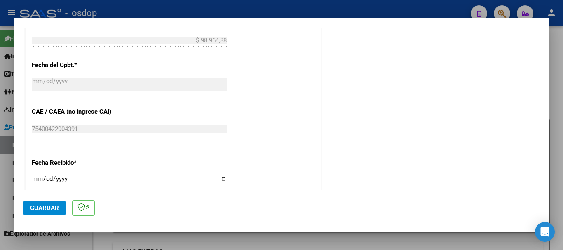
type input "202509"
click at [63, 207] on button "Guardar" at bounding box center [45, 208] width 42 height 15
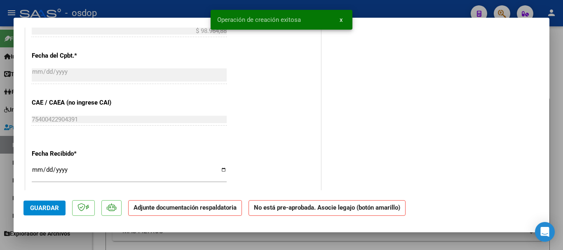
scroll to position [0, 0]
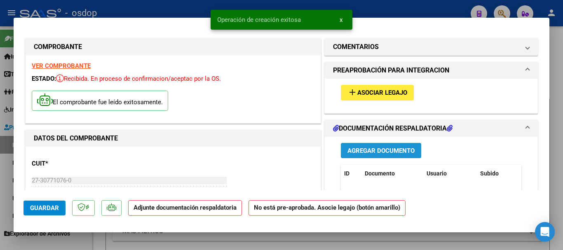
click at [365, 151] on span "Agregar Documento" at bounding box center [381, 150] width 67 height 7
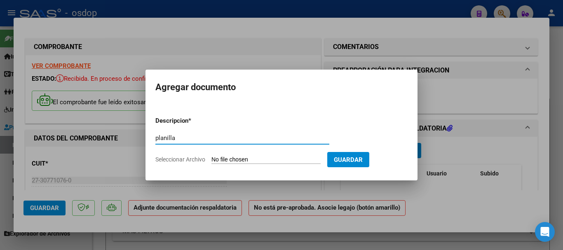
type input "planilla"
click at [167, 162] on span "Seleccionar Archivo" at bounding box center [180, 159] width 50 height 7
click at [212, 162] on input "Seleccionar Archivo" at bounding box center [266, 160] width 109 height 8
type input "C:\fakepath\asi dich.pdf"
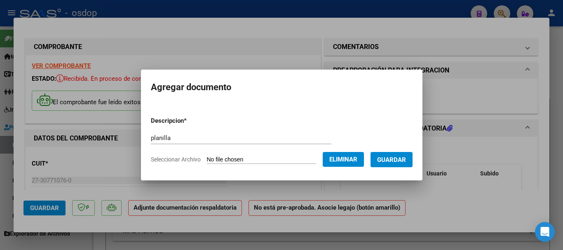
click at [401, 163] on span "Guardar" at bounding box center [391, 159] width 29 height 7
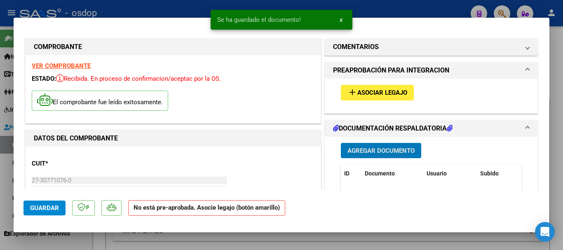
click at [380, 93] on span "Asociar Legajo" at bounding box center [383, 92] width 50 height 7
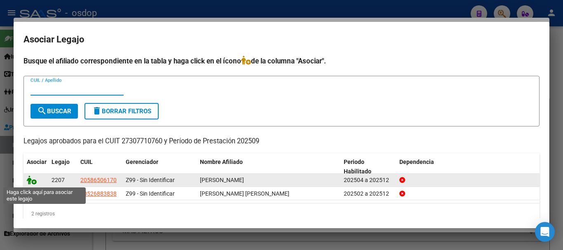
click at [29, 178] on icon at bounding box center [32, 180] width 10 height 9
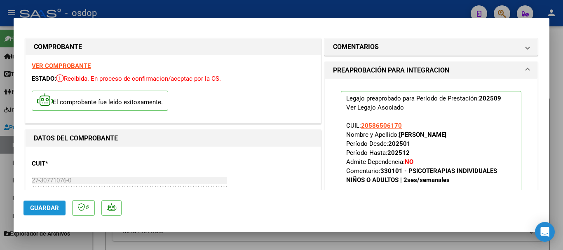
click at [52, 211] on span "Guardar" at bounding box center [44, 208] width 29 height 7
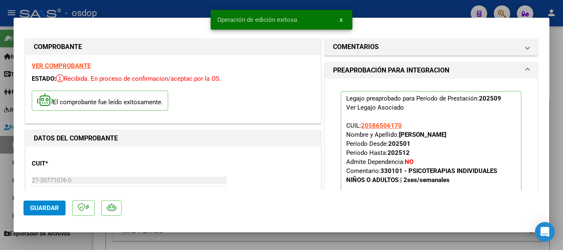
click at [418, 7] on div at bounding box center [281, 125] width 563 height 250
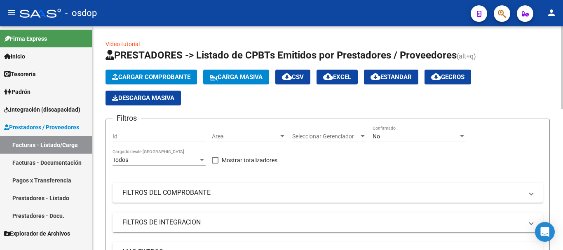
click at [185, 77] on span "Cargar Comprobante" at bounding box center [151, 76] width 78 height 7
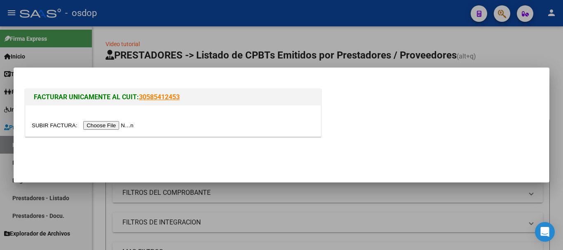
click at [129, 122] on input "file" at bounding box center [84, 125] width 104 height 9
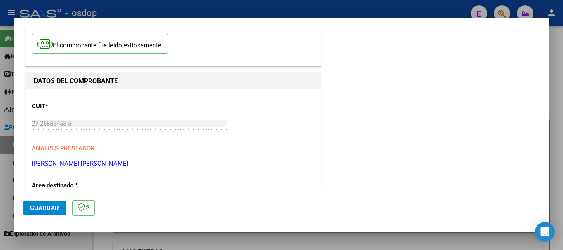
scroll to position [82, 0]
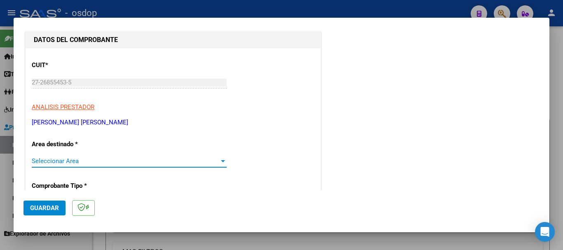
click at [102, 162] on span "Seleccionar Area" at bounding box center [126, 161] width 188 height 7
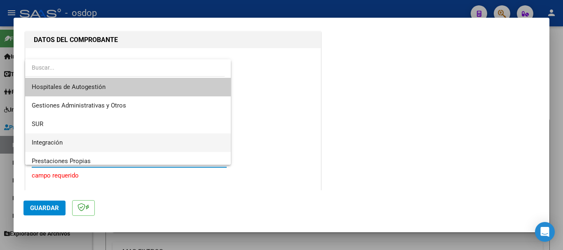
click at [80, 143] on span "Integración" at bounding box center [128, 143] width 193 height 19
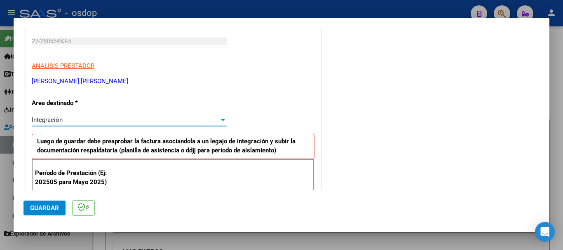
scroll to position [165, 0]
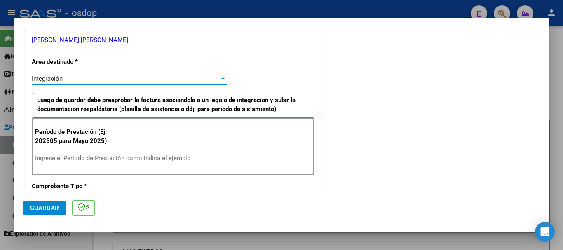
click at [110, 159] on input "Ingrese el Período de Prestación como indica el ejemplo" at bounding box center [130, 158] width 191 height 7
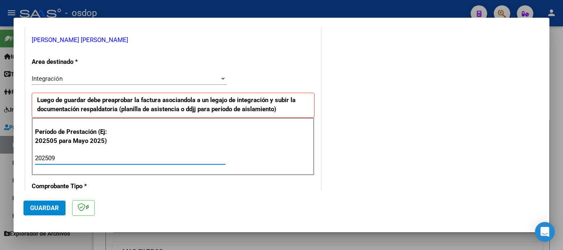
type input "202509"
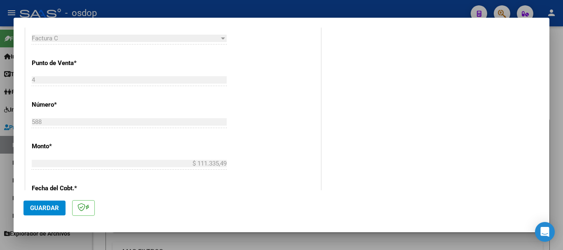
scroll to position [371, 0]
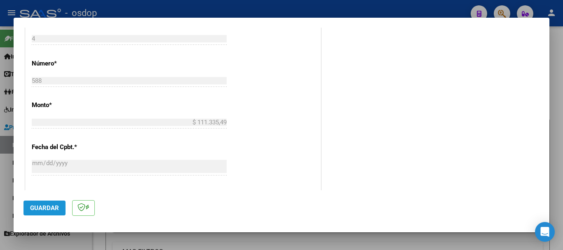
click at [54, 206] on span "Guardar" at bounding box center [44, 208] width 29 height 7
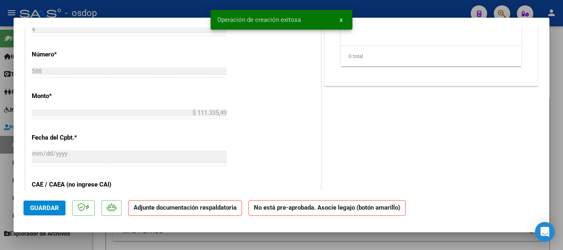
scroll to position [0, 0]
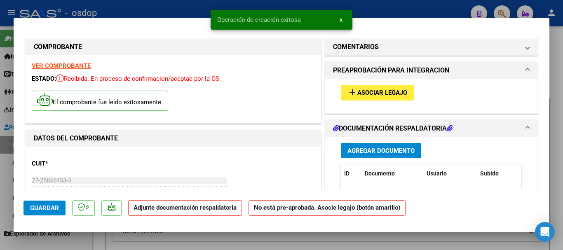
click at [385, 153] on span "Agregar Documento" at bounding box center [381, 150] width 67 height 7
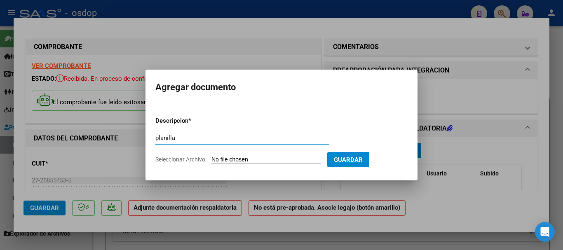
type input "planilla"
click at [182, 159] on span "Seleccionar Archivo" at bounding box center [180, 159] width 50 height 7
click at [212, 159] on input "Seleccionar Archivo" at bounding box center [266, 160] width 109 height 8
type input "C:\fakepath\asi bus.pdf"
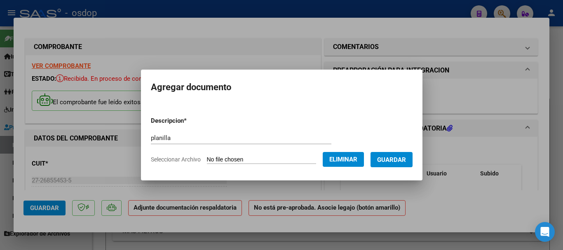
click at [406, 160] on span "Guardar" at bounding box center [391, 159] width 29 height 7
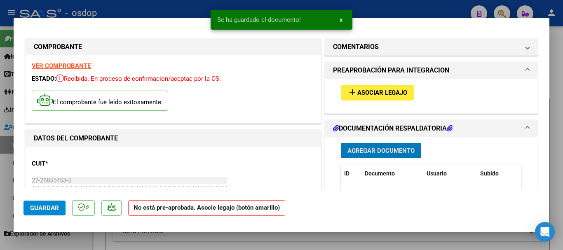
click at [40, 208] on span "Guardar" at bounding box center [44, 208] width 29 height 7
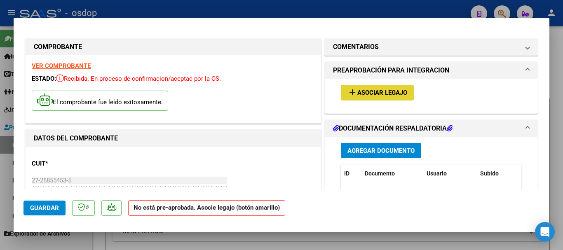
click at [351, 94] on mat-icon "add" at bounding box center [353, 92] width 10 height 10
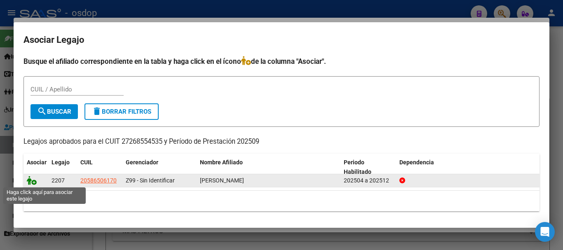
click at [28, 180] on icon at bounding box center [32, 180] width 10 height 9
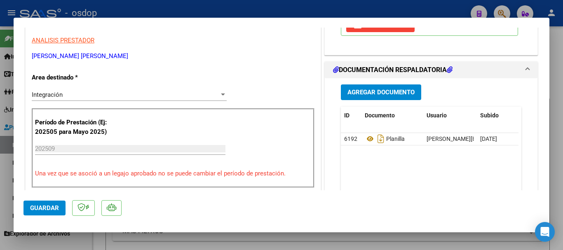
scroll to position [289, 0]
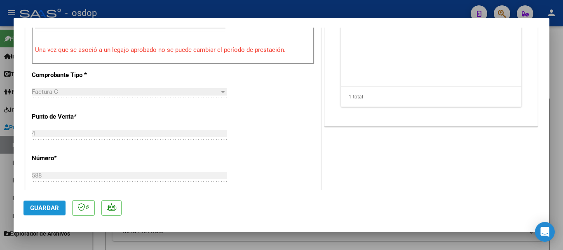
click at [48, 210] on span "Guardar" at bounding box center [44, 208] width 29 height 7
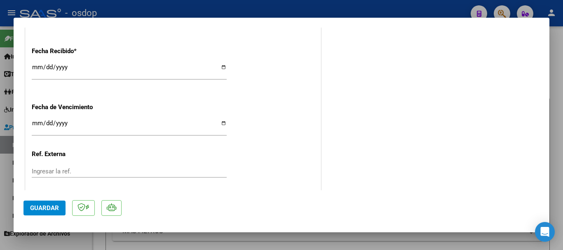
scroll to position [622, 0]
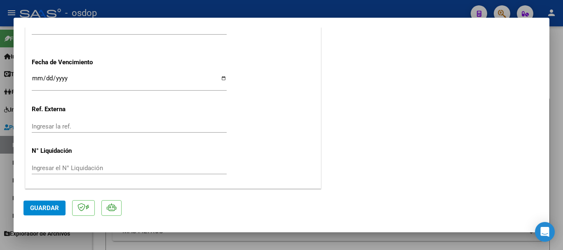
click at [223, 10] on div at bounding box center [281, 125] width 563 height 250
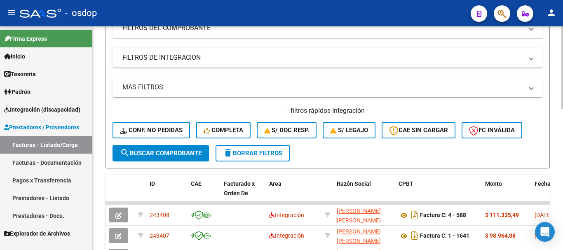
scroll to position [0, 0]
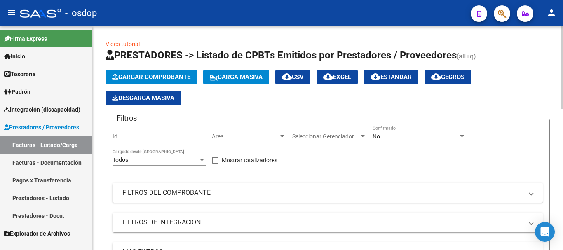
click at [128, 75] on span "Cargar Comprobante" at bounding box center [151, 76] width 78 height 7
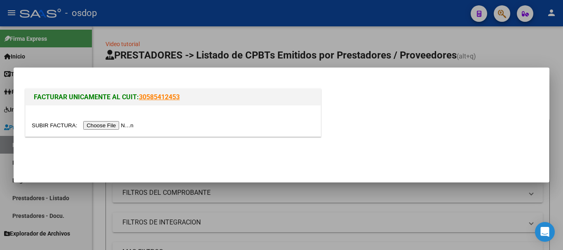
click at [109, 124] on input "file" at bounding box center [84, 125] width 104 height 9
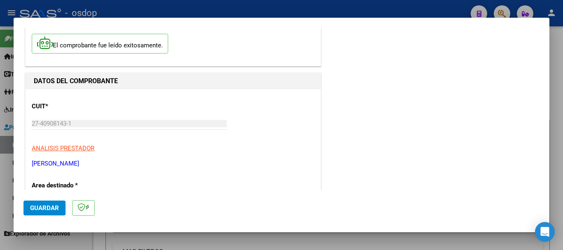
scroll to position [82, 0]
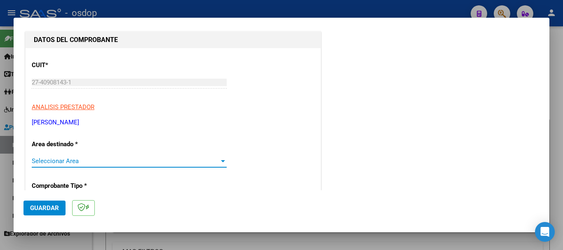
click at [221, 161] on div at bounding box center [223, 161] width 4 height 2
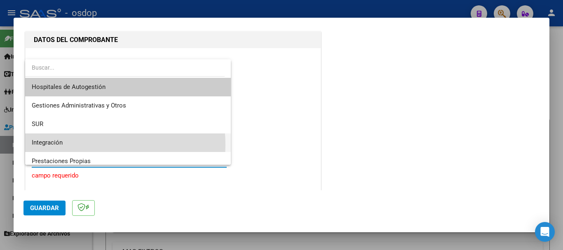
click at [90, 145] on span "Integración" at bounding box center [128, 143] width 193 height 19
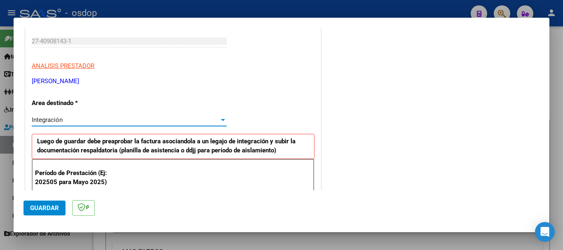
scroll to position [165, 0]
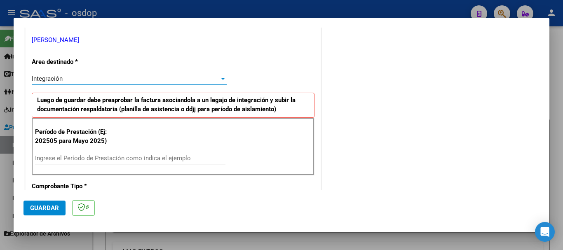
click at [111, 156] on input "Ingrese el Período de Prestación como indica el ejemplo" at bounding box center [130, 158] width 191 height 7
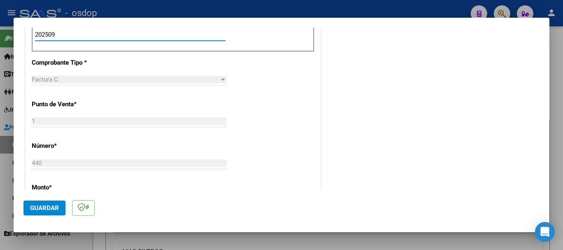
scroll to position [371, 0]
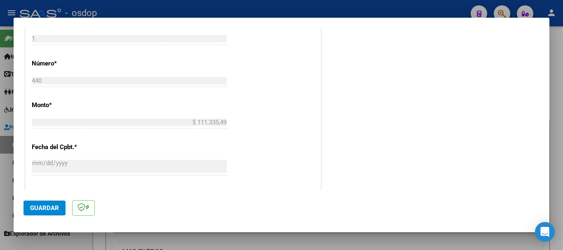
type input "202509"
click at [40, 212] on button "Guardar" at bounding box center [45, 208] width 42 height 15
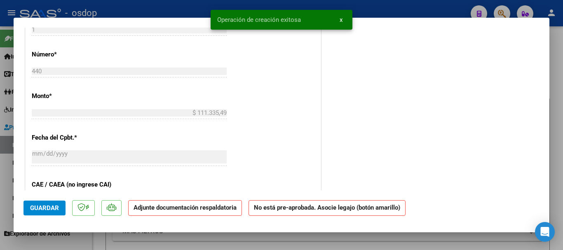
scroll to position [0, 0]
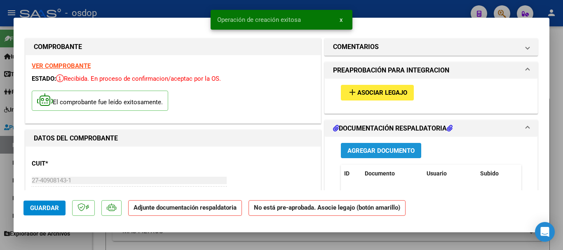
click at [357, 148] on span "Agregar Documento" at bounding box center [381, 150] width 67 height 7
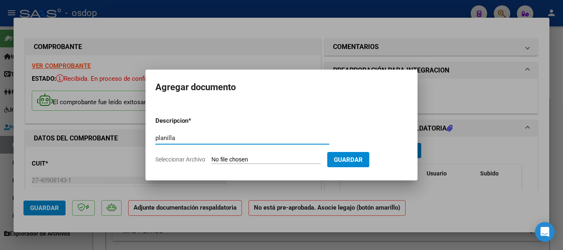
type input "planilla"
click at [207, 160] on app-file-uploader "Seleccionar Archivo" at bounding box center [241, 159] width 172 height 7
click at [185, 158] on span "Seleccionar Archivo" at bounding box center [180, 159] width 50 height 7
click at [212, 158] on input "Seleccionar Archivo" at bounding box center [266, 160] width 109 height 8
type input "C:\fakepath\fac [PERSON_NAME].pdf"
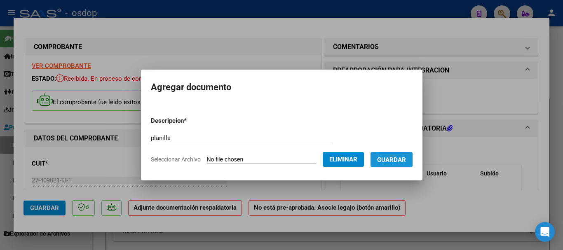
click at [403, 160] on span "Guardar" at bounding box center [391, 159] width 29 height 7
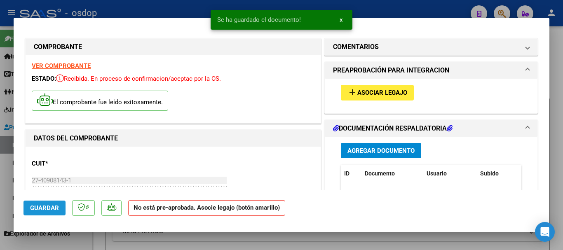
click at [52, 208] on span "Guardar" at bounding box center [44, 208] width 29 height 7
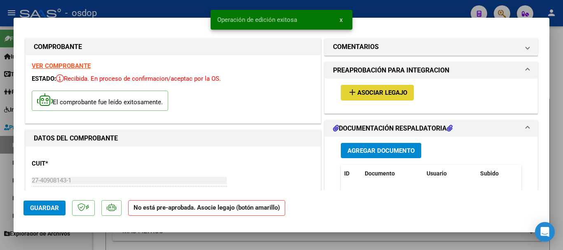
click at [359, 93] on span "Asociar Legajo" at bounding box center [383, 92] width 50 height 7
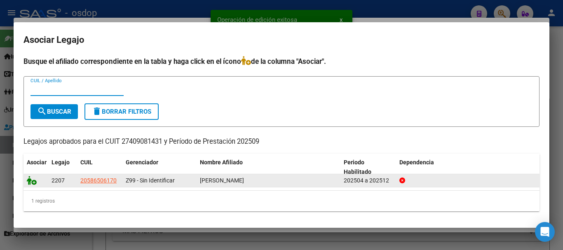
click at [27, 186] on datatable-body-cell at bounding box center [36, 180] width 25 height 13
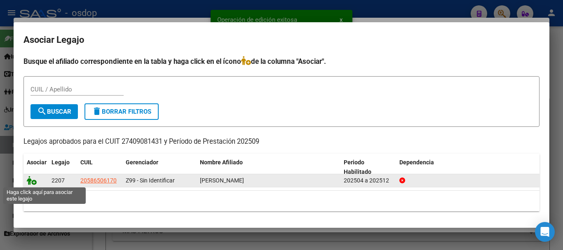
click at [30, 184] on icon at bounding box center [32, 180] width 10 height 9
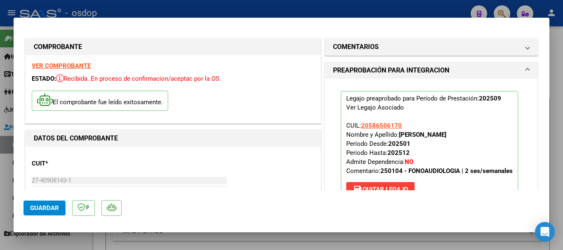
scroll to position [82, 0]
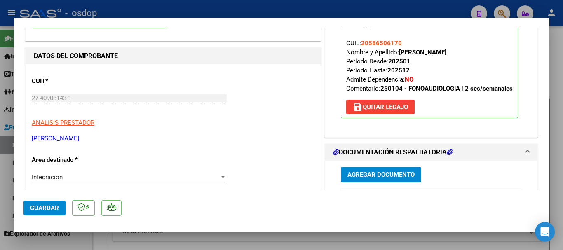
click at [291, 11] on div at bounding box center [281, 125] width 563 height 250
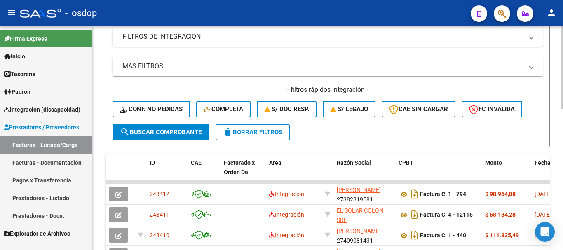
scroll to position [0, 0]
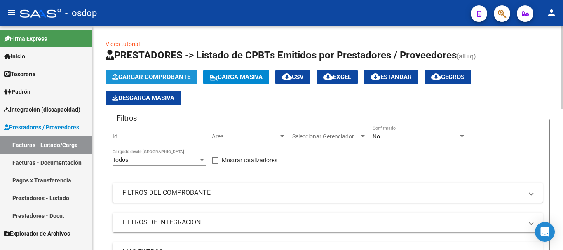
click at [145, 73] on span "Cargar Comprobante" at bounding box center [151, 76] width 78 height 7
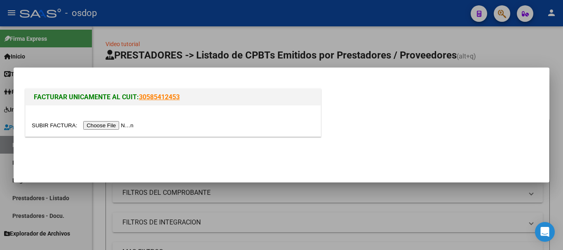
click at [123, 125] on input "file" at bounding box center [84, 125] width 104 height 9
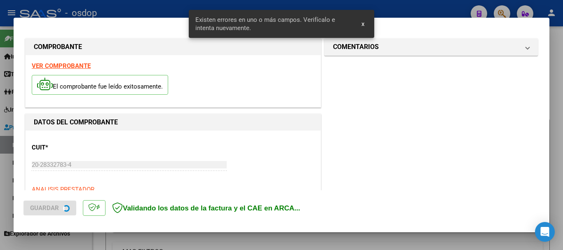
scroll to position [206, 0]
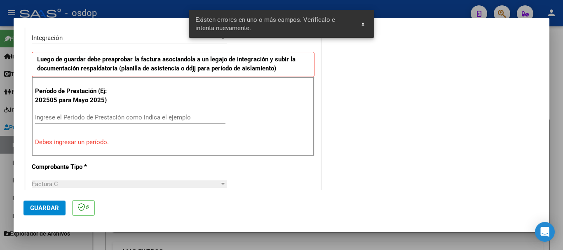
click at [102, 119] on input "Ingrese el Período de Prestación como indica el ejemplo" at bounding box center [130, 117] width 191 height 7
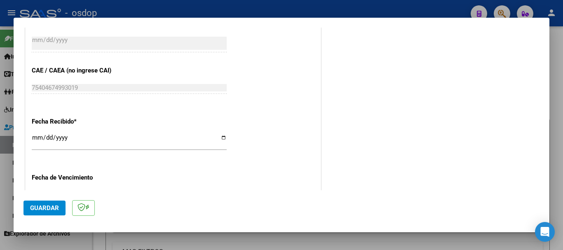
scroll to position [610, 0]
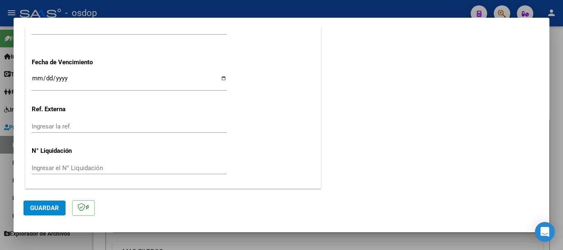
type input "202509"
click at [59, 206] on button "Guardar" at bounding box center [45, 208] width 42 height 15
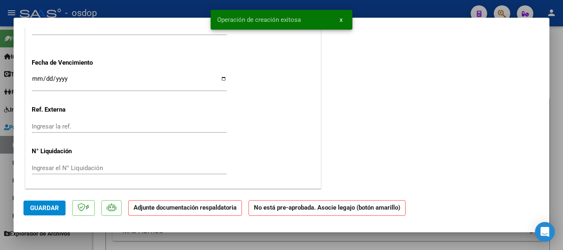
scroll to position [0, 0]
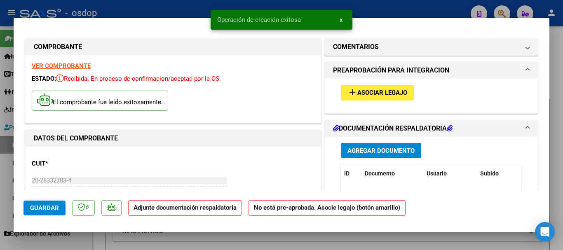
click at [358, 155] on button "Agregar Documento" at bounding box center [381, 150] width 80 height 15
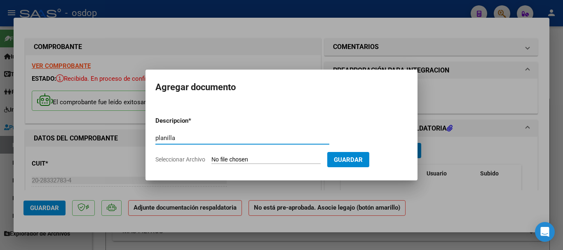
type input "planilla"
click at [189, 160] on span "Seleccionar Archivo" at bounding box center [180, 159] width 50 height 7
click at [212, 160] on input "Seleccionar Archivo" at bounding box center [266, 160] width 109 height 8
type input "C:\fakepath\[PERSON_NAME].pdf"
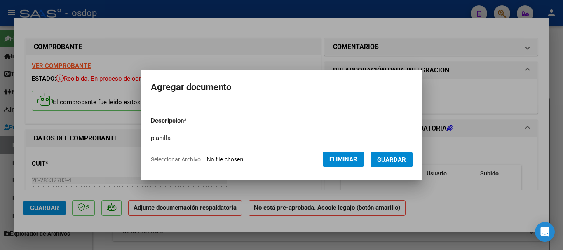
click at [396, 156] on span "Guardar" at bounding box center [391, 159] width 29 height 7
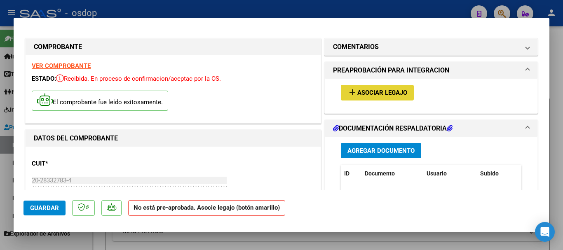
click at [374, 94] on span "Asociar Legajo" at bounding box center [383, 92] width 50 height 7
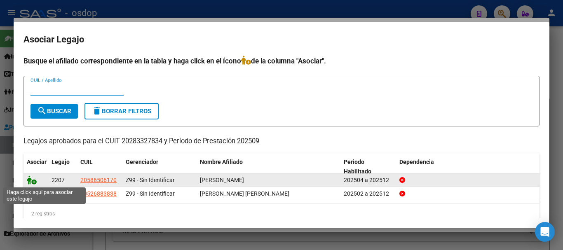
click at [32, 182] on icon at bounding box center [32, 180] width 10 height 9
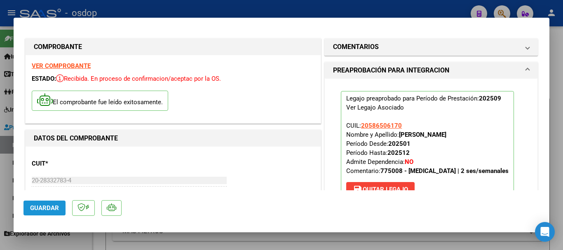
click at [35, 205] on span "Guardar" at bounding box center [44, 208] width 29 height 7
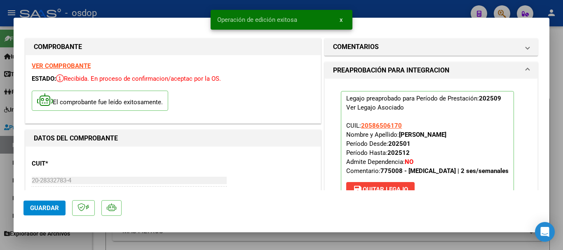
click at [367, 11] on div at bounding box center [281, 125] width 563 height 250
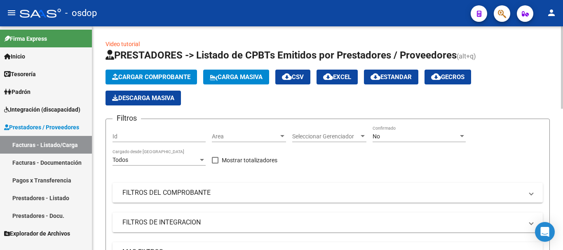
click at [154, 79] on span "Cargar Comprobante" at bounding box center [151, 76] width 78 height 7
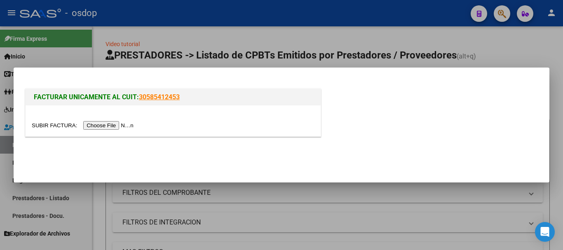
click at [120, 125] on input "file" at bounding box center [84, 125] width 104 height 9
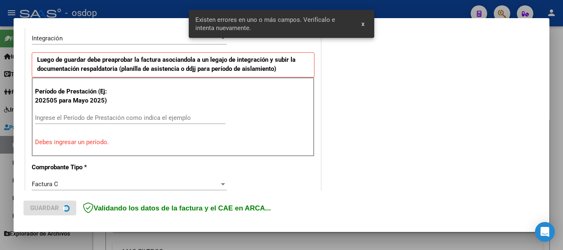
scroll to position [206, 0]
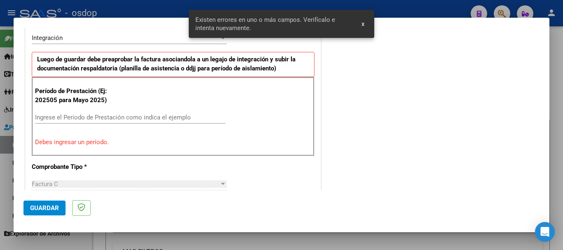
click at [106, 114] on input "Ingrese el Período de Prestación como indica el ejemplo" at bounding box center [130, 117] width 191 height 7
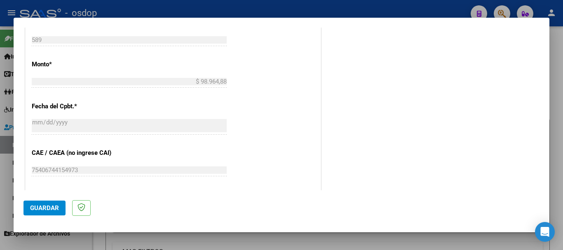
scroll to position [494, 0]
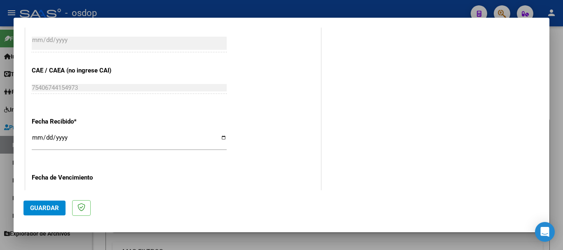
type input "202509"
click at [52, 210] on span "Guardar" at bounding box center [44, 208] width 29 height 7
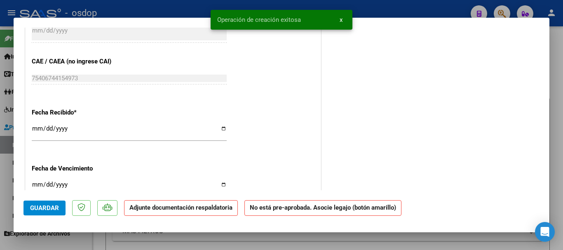
scroll to position [0, 0]
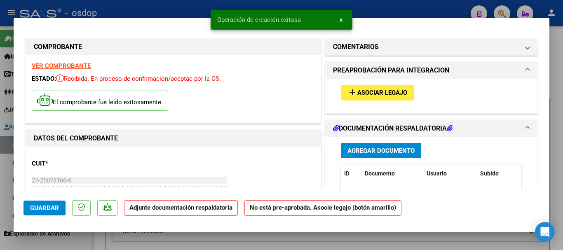
click at [381, 152] on span "Agregar Documento" at bounding box center [381, 150] width 67 height 7
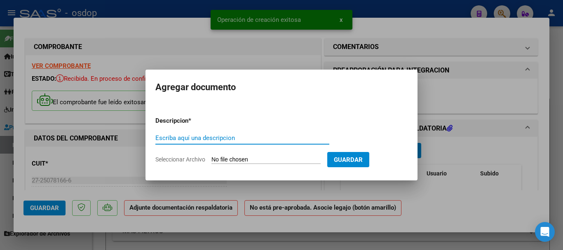
click at [265, 132] on div "Escriba aquí una descripcion" at bounding box center [242, 138] width 174 height 12
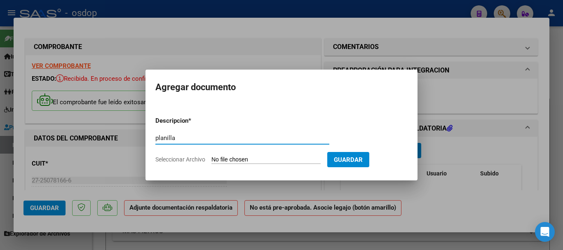
type input "planilla"
click at [181, 161] on span "Seleccionar Archivo" at bounding box center [180, 159] width 50 height 7
click at [212, 161] on input "Seleccionar Archivo" at bounding box center [266, 160] width 109 height 8
type input "C:\fakepath\[PERSON_NAME].pdf"
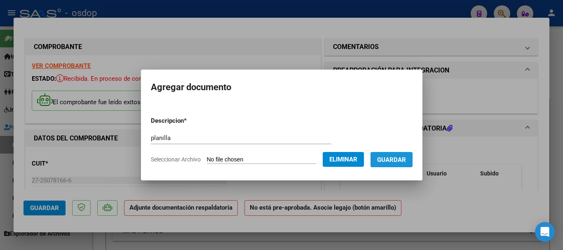
click at [394, 156] on span "Guardar" at bounding box center [391, 159] width 29 height 7
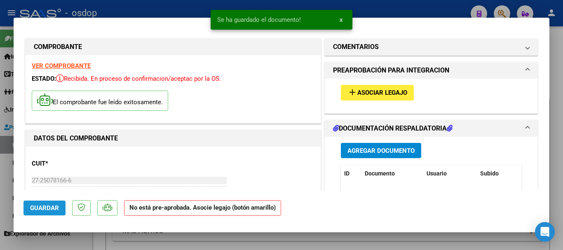
click at [44, 205] on span "Guardar" at bounding box center [44, 208] width 29 height 7
click at [370, 90] on span "Asociar Legajo" at bounding box center [383, 92] width 50 height 7
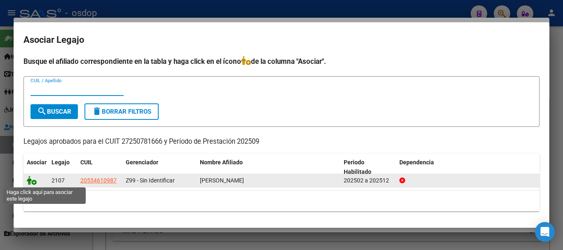
click at [28, 179] on icon at bounding box center [32, 180] width 10 height 9
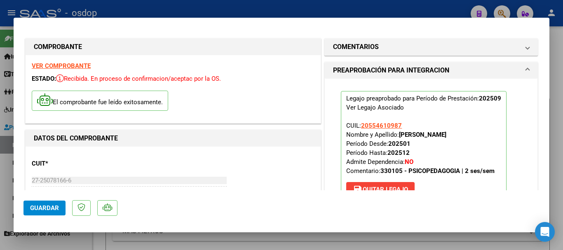
click at [38, 208] on span "Guardar" at bounding box center [44, 208] width 29 height 7
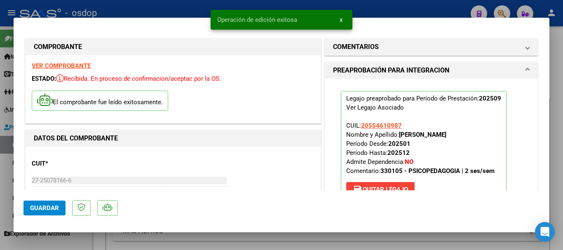
click at [374, 9] on div at bounding box center [281, 125] width 563 height 250
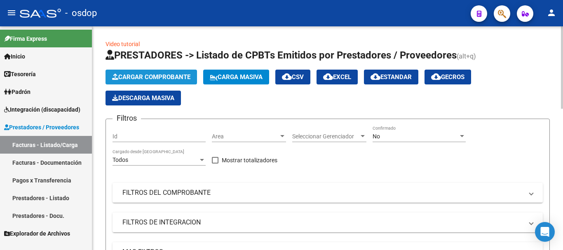
click at [142, 78] on span "Cargar Comprobante" at bounding box center [151, 76] width 78 height 7
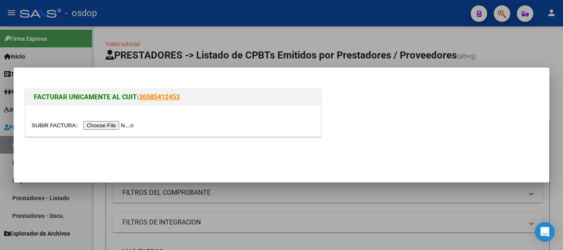
click at [122, 123] on input "file" at bounding box center [84, 125] width 104 height 9
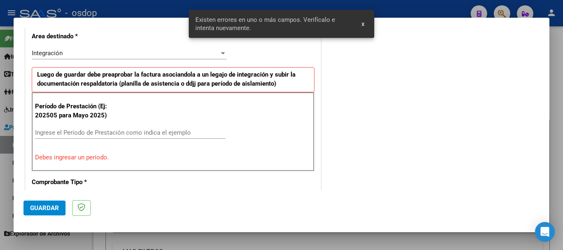
scroll to position [206, 0]
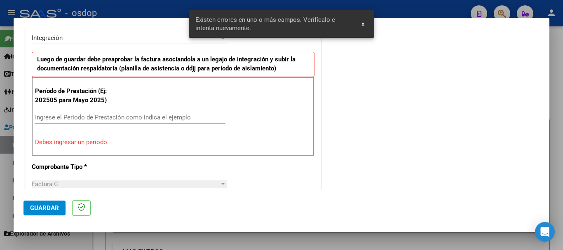
click at [102, 119] on input "Ingrese el Período de Prestación como indica el ejemplo" at bounding box center [130, 117] width 191 height 7
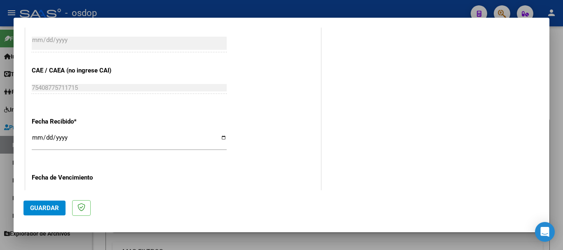
scroll to position [610, 0]
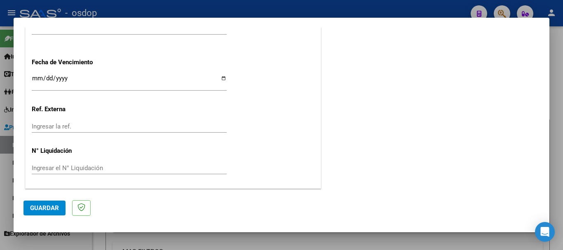
type input "202509"
click at [55, 205] on span "Guardar" at bounding box center [44, 208] width 29 height 7
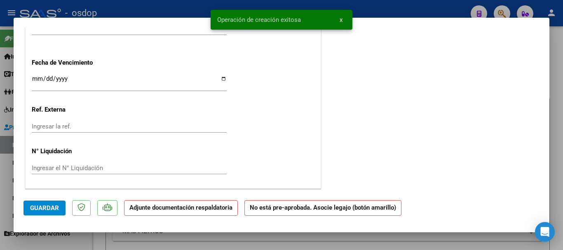
scroll to position [0, 0]
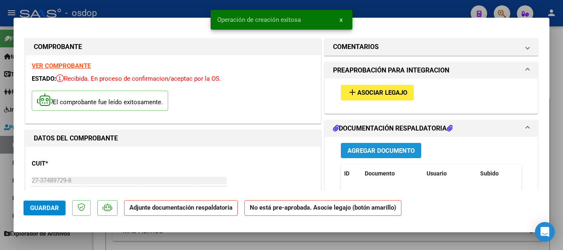
click at [398, 148] on span "Agregar Documento" at bounding box center [381, 150] width 67 height 7
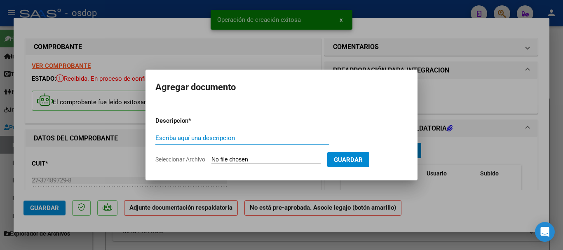
click at [271, 134] on div "Escriba aquí una descripcion" at bounding box center [242, 138] width 174 height 12
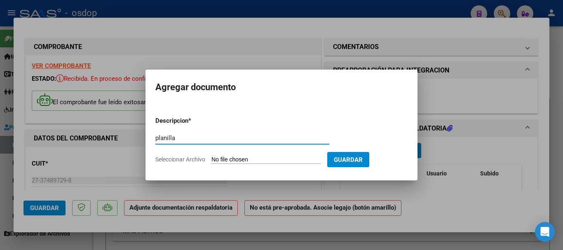
type input "planilla"
click at [214, 157] on input "Seleccionar Archivo" at bounding box center [266, 160] width 109 height 8
type input "C:\fakepath\asi dona.pdf"
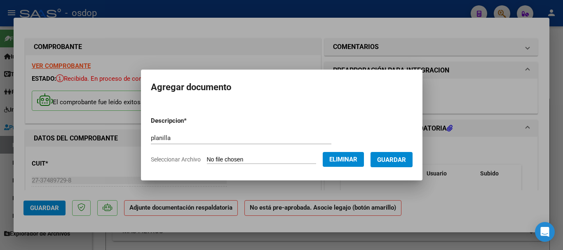
click at [394, 161] on span "Guardar" at bounding box center [391, 159] width 29 height 7
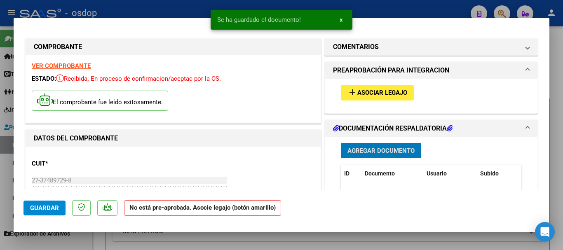
click at [379, 92] on span "Asociar Legajo" at bounding box center [383, 92] width 50 height 7
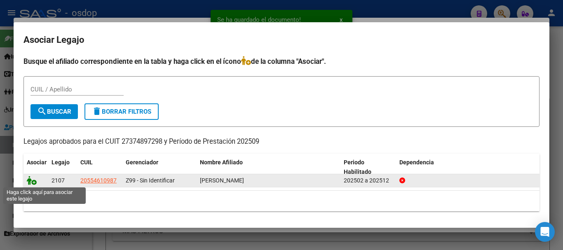
click at [28, 179] on icon at bounding box center [32, 180] width 10 height 9
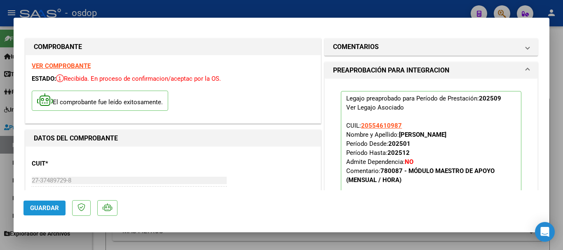
click at [35, 212] on button "Guardar" at bounding box center [45, 208] width 42 height 15
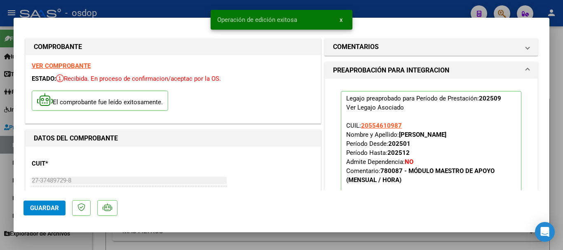
click at [400, 2] on div at bounding box center [281, 125] width 563 height 250
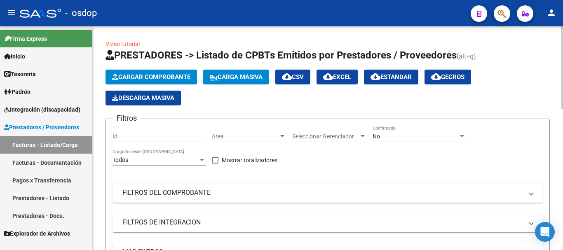
click at [137, 76] on span "Cargar Comprobante" at bounding box center [151, 76] width 78 height 7
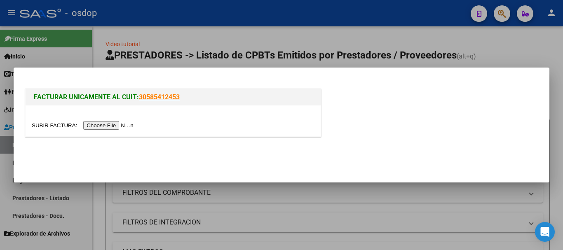
click at [110, 126] on input "file" at bounding box center [84, 125] width 104 height 9
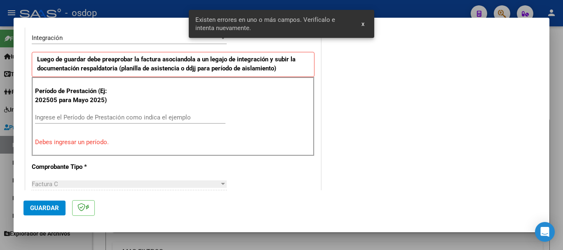
scroll to position [288, 0]
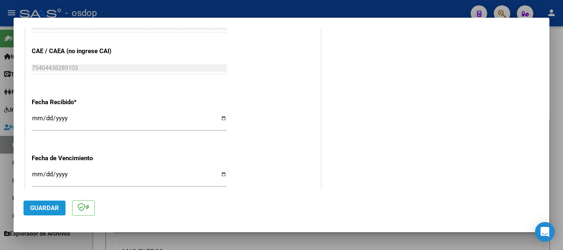
click at [58, 208] on span "Guardar" at bounding box center [44, 208] width 29 height 7
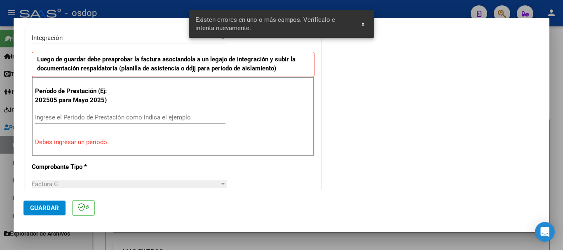
click at [78, 114] on input "Ingrese el Período de Prestación como indica el ejemplo" at bounding box center [130, 117] width 191 height 7
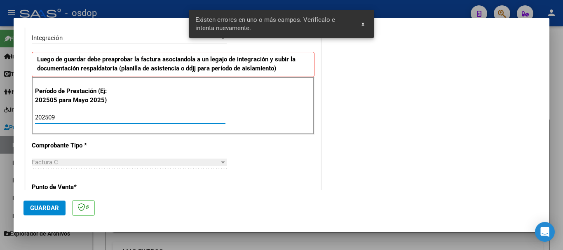
type input "202509"
click at [38, 209] on span "Guardar" at bounding box center [44, 208] width 29 height 7
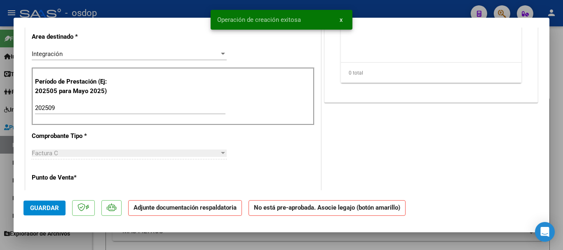
scroll to position [0, 0]
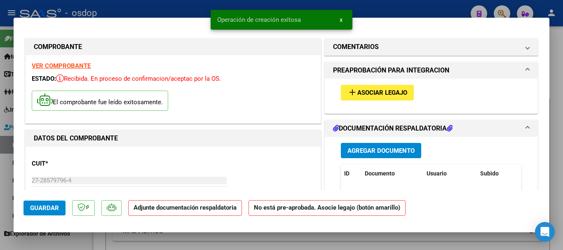
click at [382, 147] on span "Agregar Documento" at bounding box center [381, 150] width 67 height 7
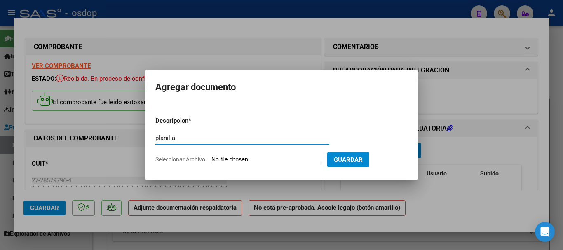
click at [191, 141] on input "planilla" at bounding box center [242, 137] width 174 height 7
type input "planilla"
click at [187, 161] on span "Seleccionar Archivo" at bounding box center [180, 159] width 50 height 7
click at [212, 161] on input "Seleccionar Archivo" at bounding box center [266, 160] width 109 height 8
type input "C:\fakepath\[PERSON_NAME].pdf"
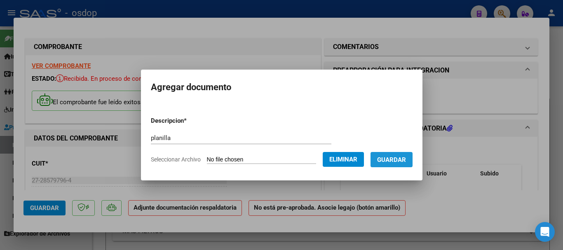
click at [403, 161] on span "Guardar" at bounding box center [391, 159] width 29 height 7
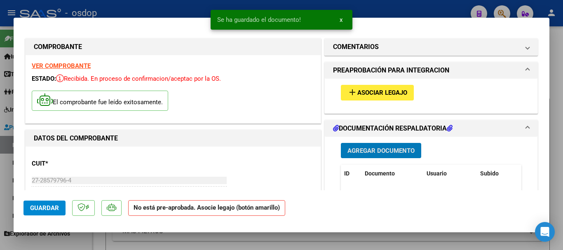
click at [380, 92] on span "Asociar Legajo" at bounding box center [383, 92] width 50 height 7
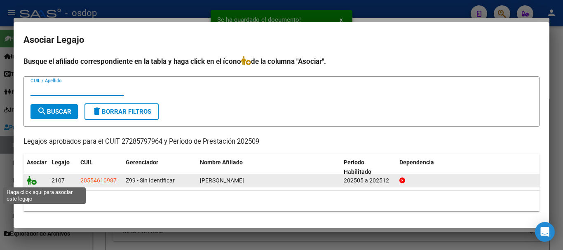
click at [29, 181] on icon at bounding box center [32, 180] width 10 height 9
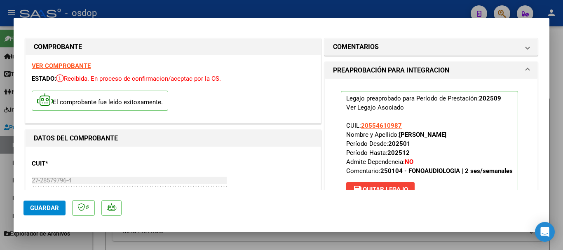
click at [33, 207] on span "Guardar" at bounding box center [44, 208] width 29 height 7
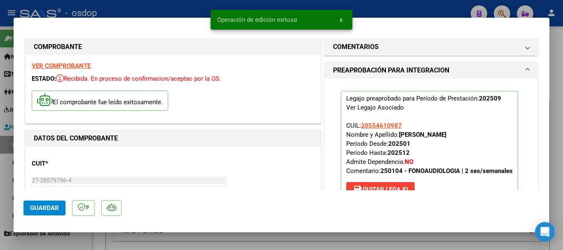
click at [206, 8] on div "Operación de edición exitosa x" at bounding box center [282, 20] width 162 height 40
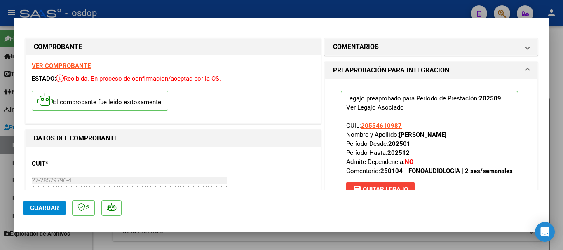
click at [370, 8] on div at bounding box center [281, 125] width 563 height 250
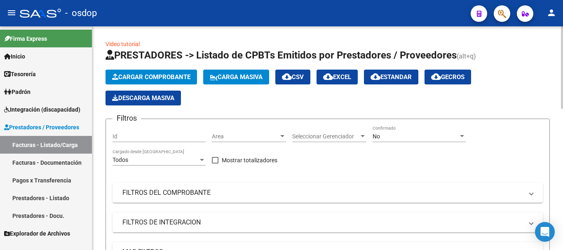
click at [151, 77] on span "Cargar Comprobante" at bounding box center [151, 76] width 78 height 7
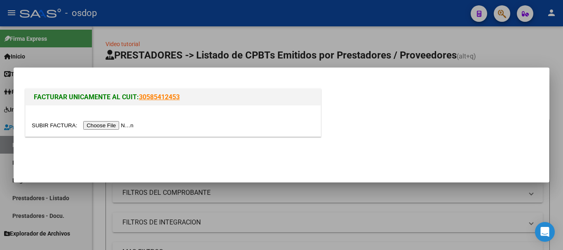
click at [129, 124] on input "file" at bounding box center [84, 125] width 104 height 9
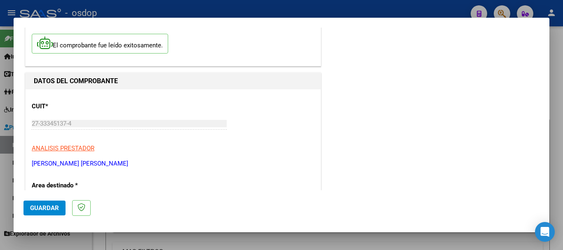
scroll to position [82, 0]
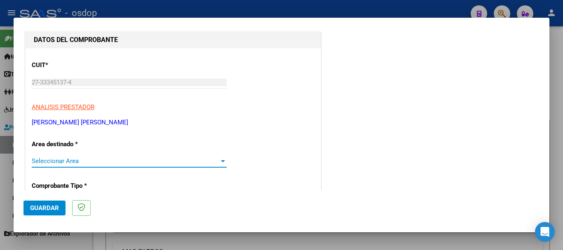
click at [131, 165] on span "Seleccionar Area" at bounding box center [126, 161] width 188 height 7
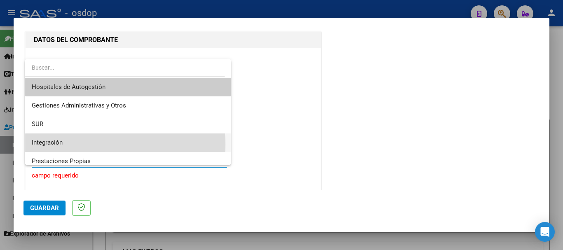
click at [100, 144] on span "Integración" at bounding box center [128, 143] width 193 height 19
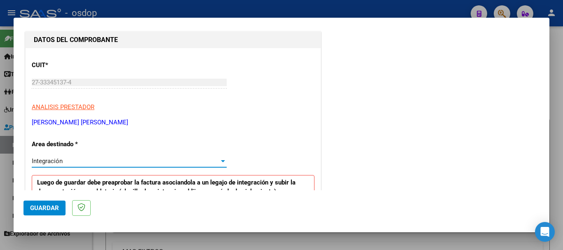
scroll to position [165, 0]
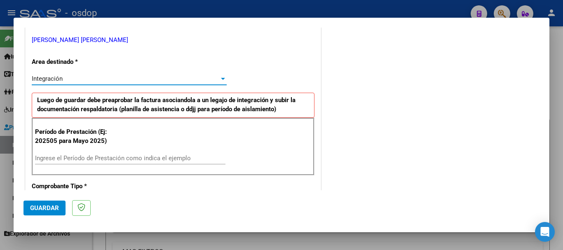
click at [122, 155] on input "Ingrese el Período de Prestación como indica el ejemplo" at bounding box center [130, 158] width 191 height 7
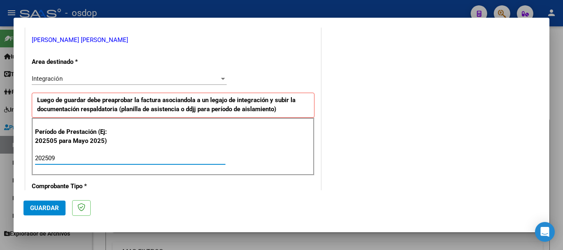
type input "202509"
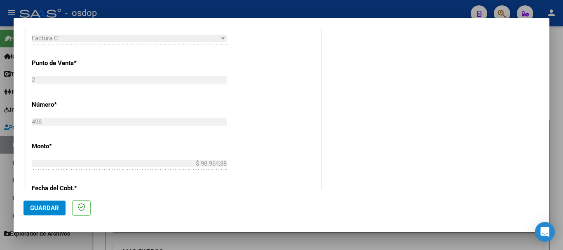
scroll to position [495, 0]
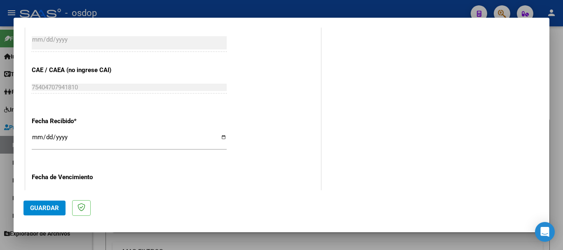
click at [48, 206] on span "Guardar" at bounding box center [44, 208] width 29 height 7
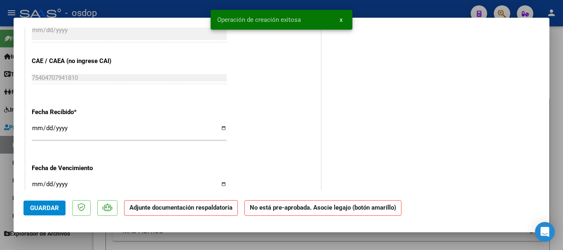
scroll to position [0, 0]
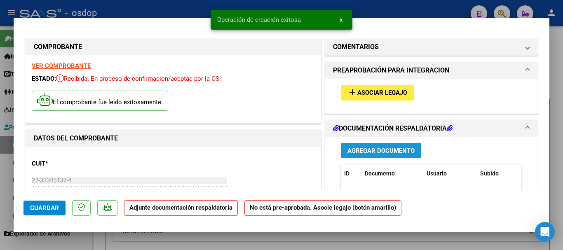
click at [353, 147] on span "Agregar Documento" at bounding box center [381, 150] width 67 height 7
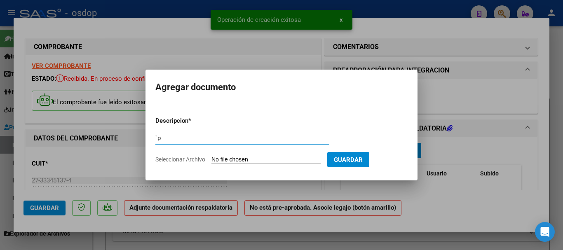
type input "`"
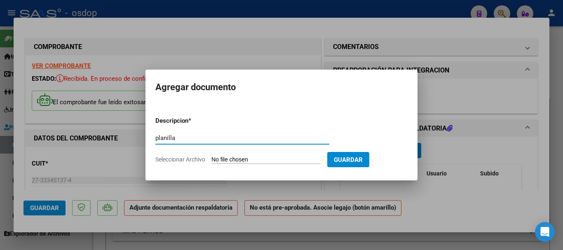
type input "planilla"
click at [176, 157] on span "Seleccionar Archivo" at bounding box center [180, 159] width 50 height 7
click at [212, 157] on input "Seleccionar Archivo" at bounding box center [266, 160] width 109 height 8
type input "C:\fakepath\asi [PERSON_NAME].pdf"
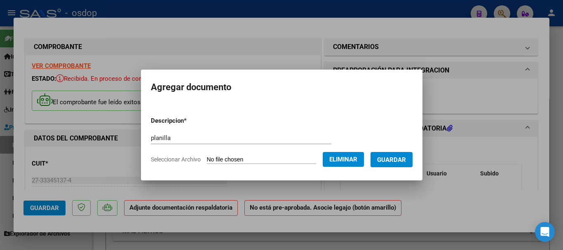
click at [394, 162] on span "Guardar" at bounding box center [391, 159] width 29 height 7
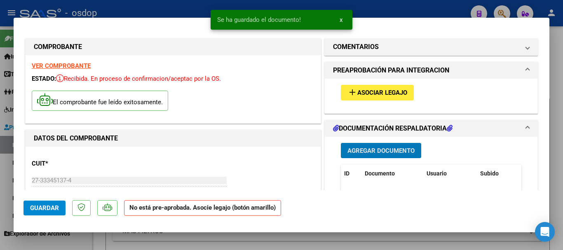
click at [51, 207] on span "Guardar" at bounding box center [44, 208] width 29 height 7
click at [364, 89] on span "Asociar Legajo" at bounding box center [383, 92] width 50 height 7
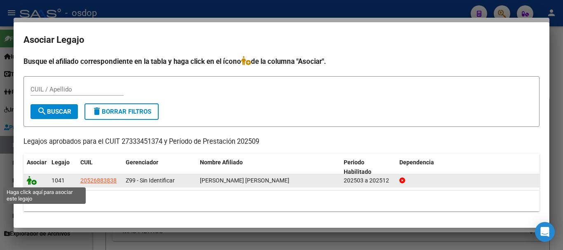
click at [29, 181] on icon at bounding box center [32, 180] width 10 height 9
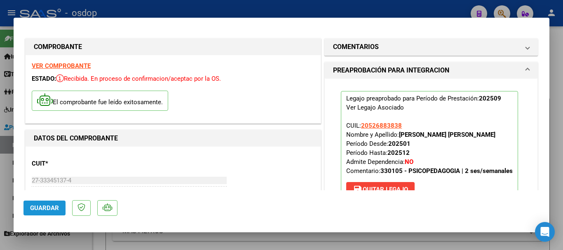
click at [49, 206] on span "Guardar" at bounding box center [44, 208] width 29 height 7
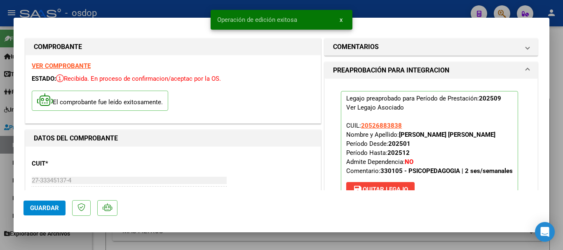
click at [386, 12] on div at bounding box center [281, 125] width 563 height 250
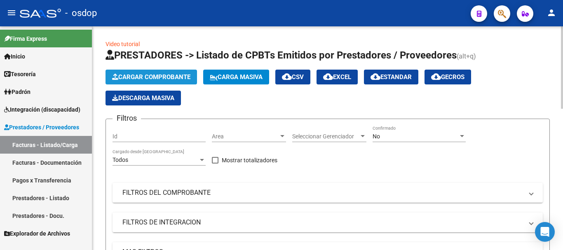
click at [143, 75] on span "Cargar Comprobante" at bounding box center [151, 76] width 78 height 7
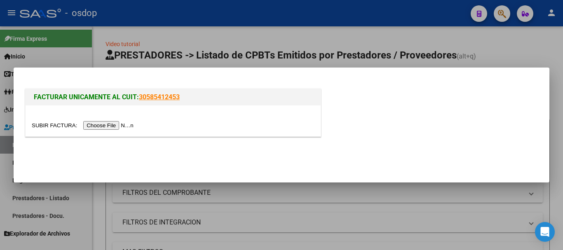
click at [111, 126] on input "file" at bounding box center [84, 125] width 104 height 9
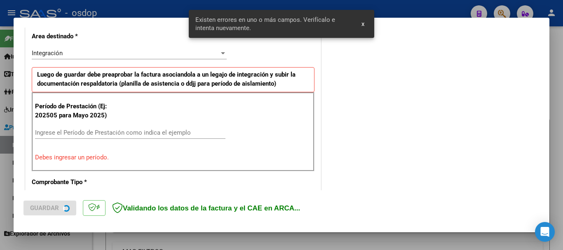
scroll to position [206, 0]
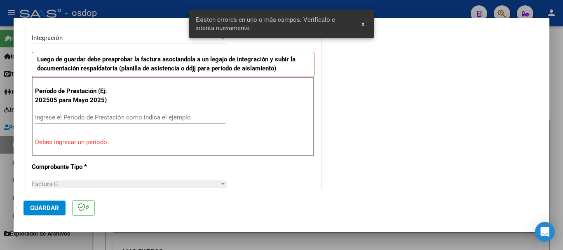
click at [108, 117] on input "Ingrese el Período de Prestación como indica el ejemplo" at bounding box center [130, 117] width 191 height 7
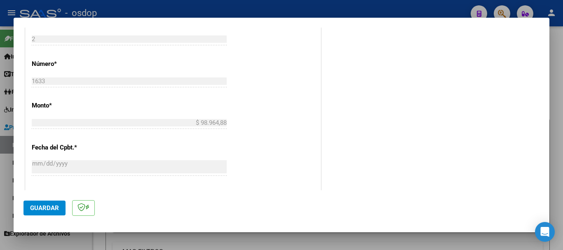
scroll to position [412, 0]
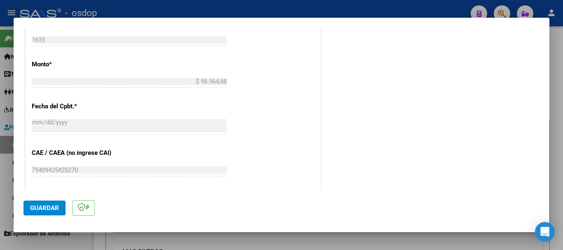
type input "202509"
click at [47, 205] on span "Guardar" at bounding box center [44, 208] width 29 height 7
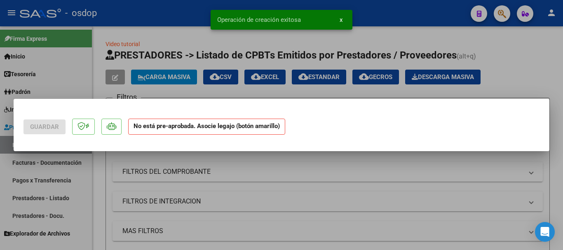
scroll to position [0, 0]
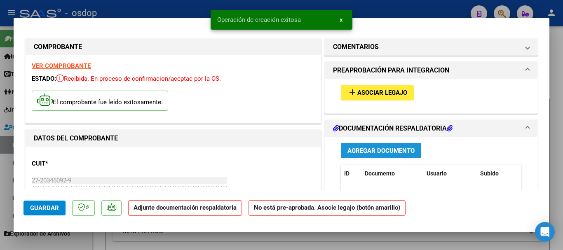
click at [387, 155] on button "Agregar Documento" at bounding box center [381, 150] width 80 height 15
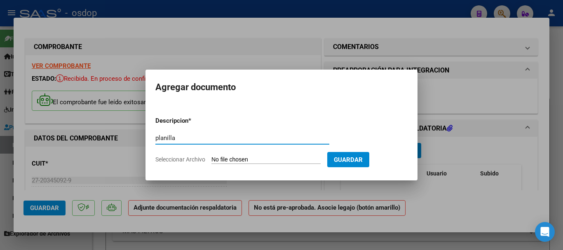
type input "planilla"
click at [186, 160] on span "Seleccionar Archivo" at bounding box center [180, 159] width 50 height 7
click at [212, 160] on input "Seleccionar Archivo" at bounding box center [266, 160] width 109 height 8
type input "C:\fakepath\asi sol.pdf"
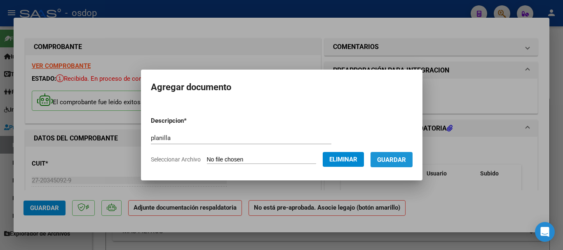
click at [403, 157] on span "Guardar" at bounding box center [391, 159] width 29 height 7
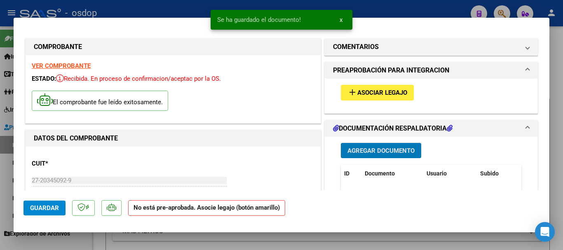
click at [48, 211] on span "Guardar" at bounding box center [44, 208] width 29 height 7
click at [359, 94] on span "Asociar Legajo" at bounding box center [383, 92] width 50 height 7
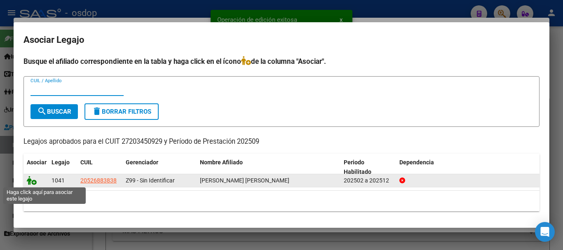
click at [27, 182] on icon at bounding box center [32, 180] width 10 height 9
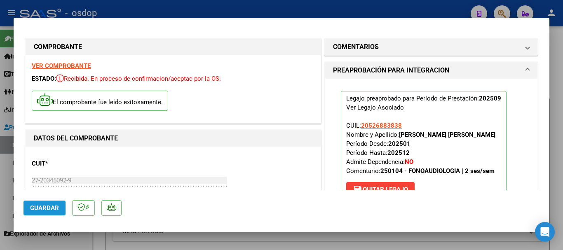
click at [40, 206] on span "Guardar" at bounding box center [44, 208] width 29 height 7
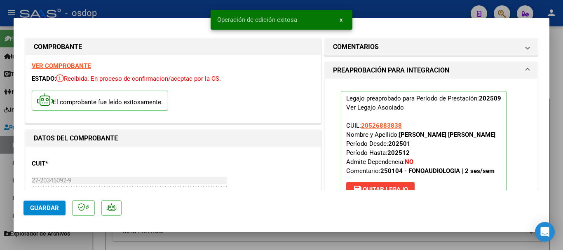
click at [379, 7] on div at bounding box center [281, 125] width 563 height 250
type input "$ 0,00"
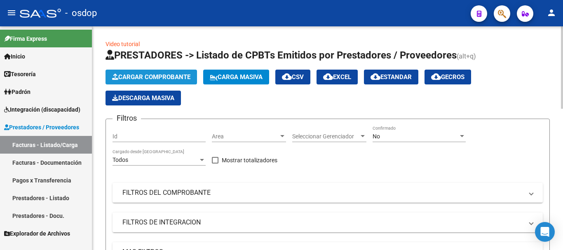
click at [140, 75] on span "Cargar Comprobante" at bounding box center [151, 76] width 78 height 7
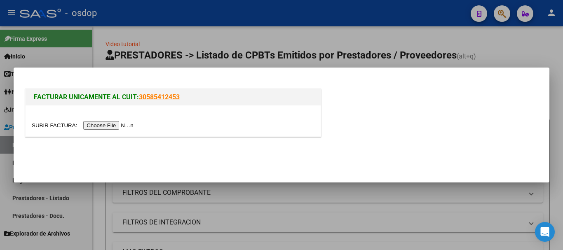
click at [113, 128] on input "file" at bounding box center [84, 125] width 104 height 9
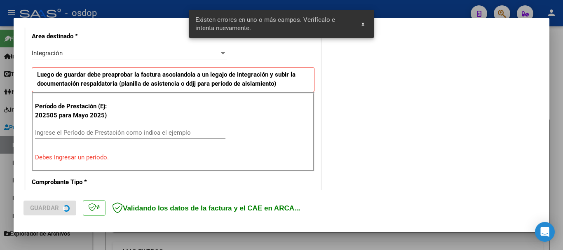
scroll to position [206, 0]
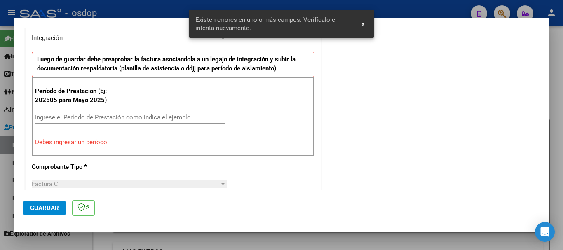
click at [120, 113] on div "Ingrese el Período de Prestación como indica el ejemplo" at bounding box center [130, 117] width 191 height 12
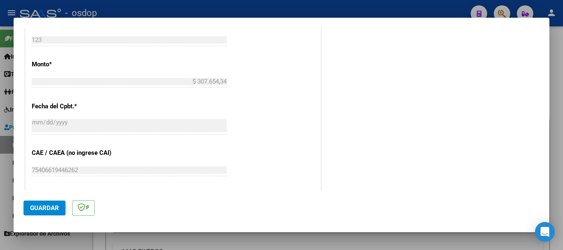
scroll to position [494, 0]
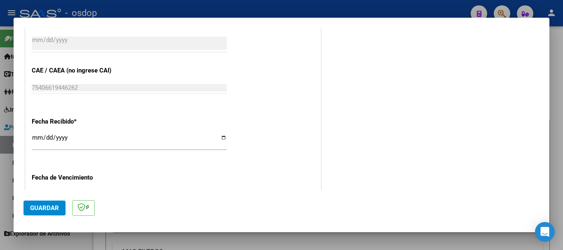
type input "202509"
click at [37, 208] on span "Guardar" at bounding box center [44, 208] width 29 height 7
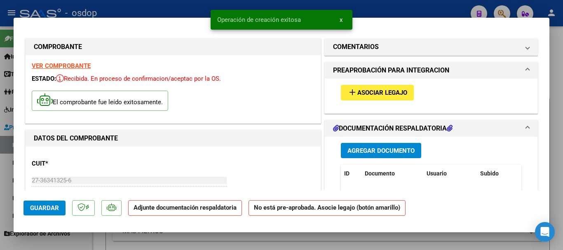
click at [355, 152] on span "Agregar Documento" at bounding box center [381, 150] width 67 height 7
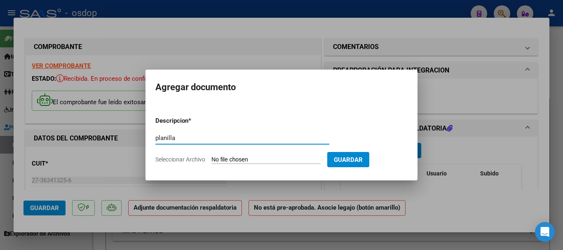
type input "planilla"
click at [197, 160] on span "Seleccionar Archivo" at bounding box center [180, 159] width 50 height 7
click at [212, 160] on input "Seleccionar Archivo" at bounding box center [266, 160] width 109 height 8
type input "C:\fakepath\asi escu.pdf"
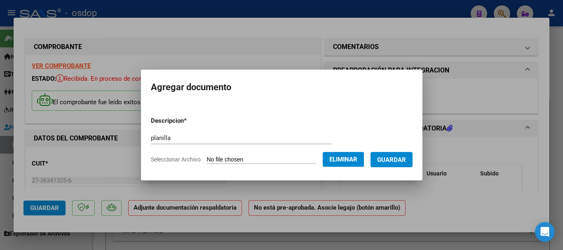
click at [398, 153] on button "Guardar" at bounding box center [392, 159] width 42 height 15
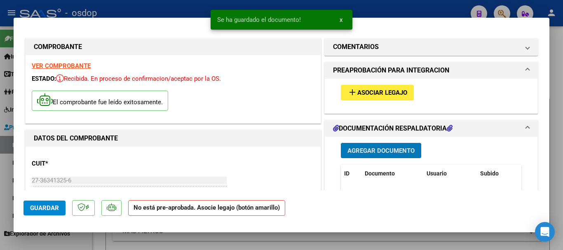
click at [58, 203] on button "Guardar" at bounding box center [45, 208] width 42 height 15
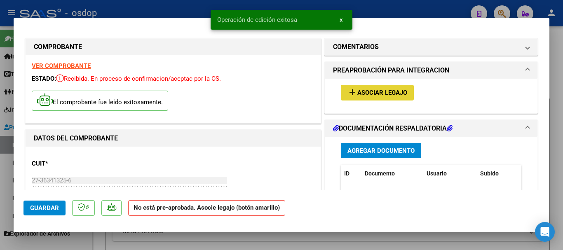
click at [371, 89] on span "Asociar Legajo" at bounding box center [383, 92] width 50 height 7
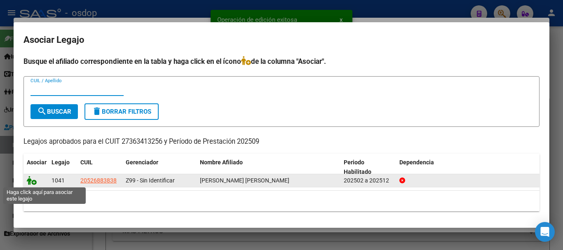
click at [31, 179] on icon at bounding box center [32, 180] width 10 height 9
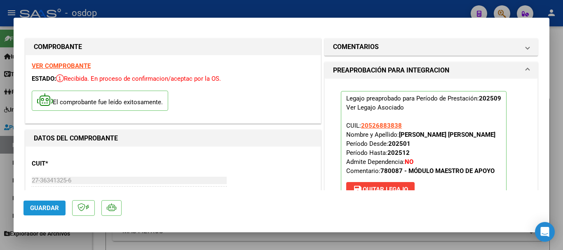
click at [35, 202] on button "Guardar" at bounding box center [45, 208] width 42 height 15
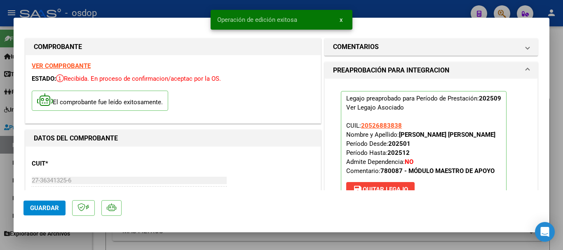
click at [387, 6] on div at bounding box center [281, 125] width 563 height 250
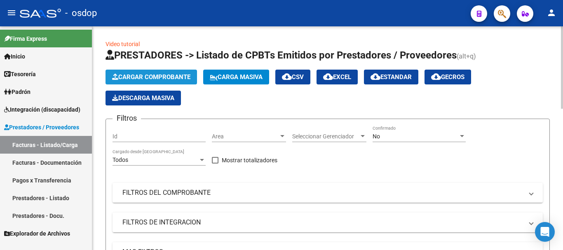
click at [178, 72] on button "Cargar Comprobante" at bounding box center [152, 77] width 92 height 15
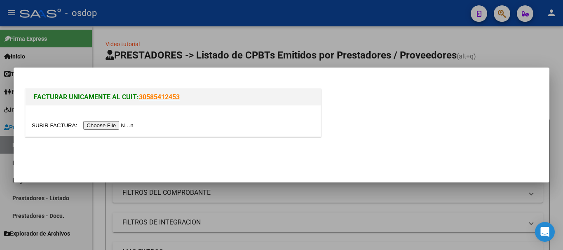
click at [97, 125] on input "file" at bounding box center [84, 125] width 104 height 9
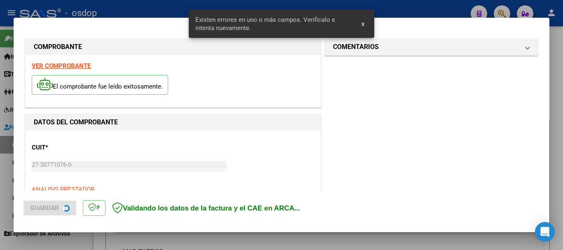
scroll to position [206, 0]
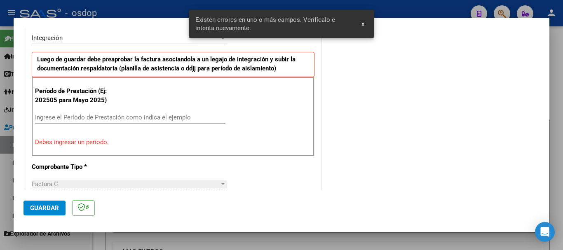
click at [104, 112] on div "Ingrese el Período de Prestación como indica el ejemplo" at bounding box center [130, 117] width 191 height 12
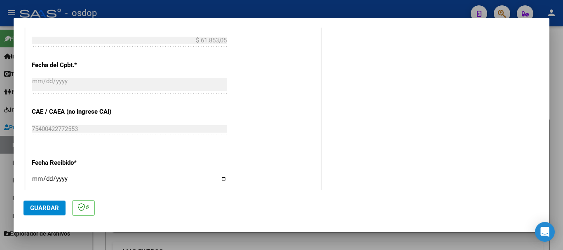
scroll to position [536, 0]
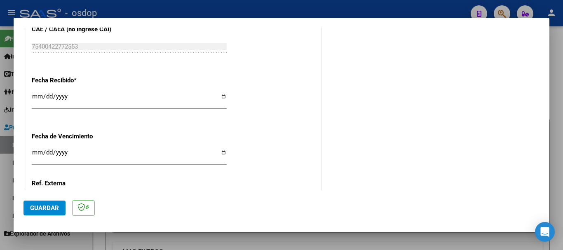
type input "202509"
click at [62, 205] on button "Guardar" at bounding box center [45, 208] width 42 height 15
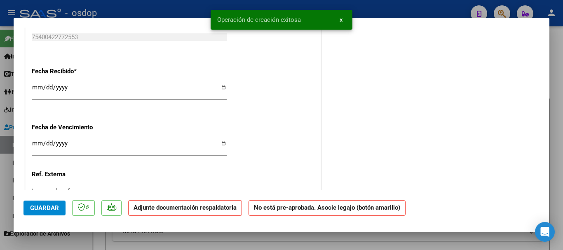
scroll to position [0, 0]
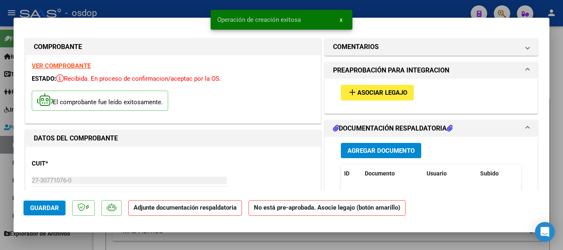
click at [352, 148] on span "Agregar Documento" at bounding box center [381, 150] width 67 height 7
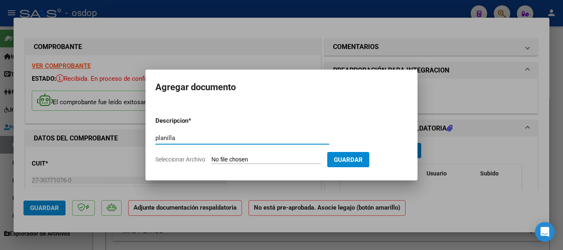
type input "planilla"
click at [353, 156] on span "Guardar" at bounding box center [348, 159] width 29 height 7
click at [202, 152] on div "planilla Escriba aquí una descripcion" at bounding box center [242, 142] width 174 height 20
click at [200, 156] on app-file-uploader "Seleccionar Archivo" at bounding box center [241, 159] width 172 height 7
click at [181, 156] on span "Seleccionar Archivo" at bounding box center [180, 159] width 50 height 7
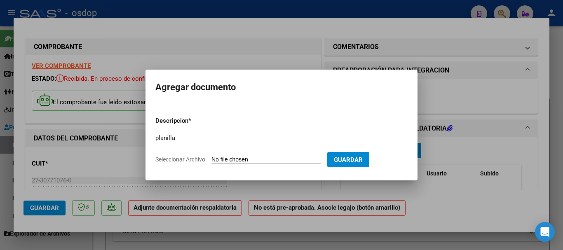
click at [212, 156] on input "Seleccionar Archivo" at bounding box center [266, 160] width 109 height 8
type input "C:\fakepath\asi dich.pdf"
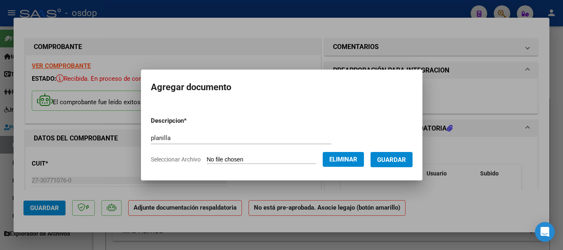
click at [406, 160] on span "Guardar" at bounding box center [391, 159] width 29 height 7
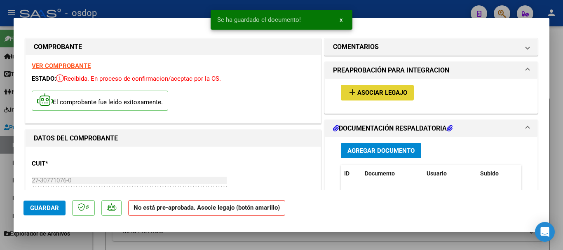
click at [382, 93] on span "Asociar Legajo" at bounding box center [383, 92] width 50 height 7
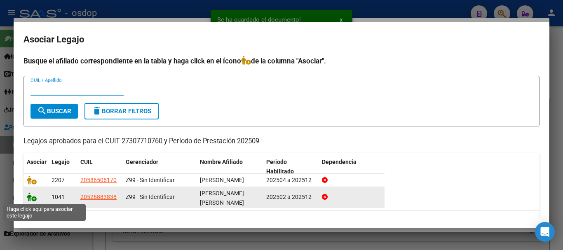
click at [28, 198] on icon at bounding box center [32, 197] width 10 height 9
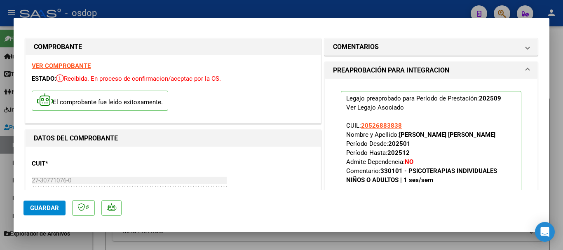
scroll to position [124, 0]
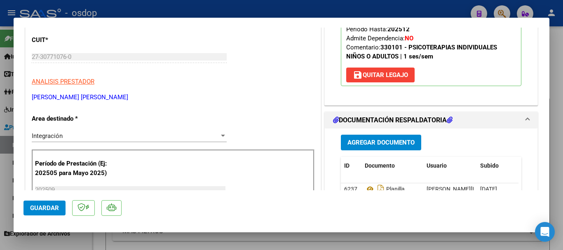
click at [34, 210] on span "Guardar" at bounding box center [44, 208] width 29 height 7
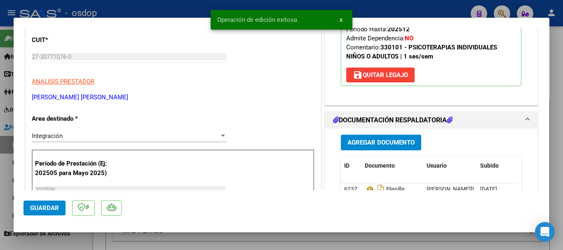
click at [374, 11] on div at bounding box center [281, 125] width 563 height 250
type input "$ 0,00"
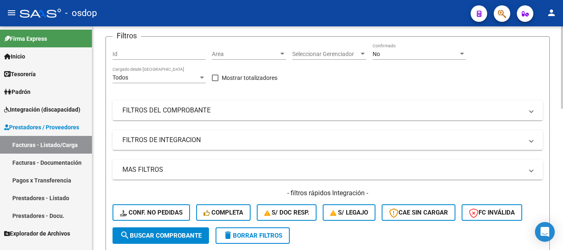
scroll to position [0, 0]
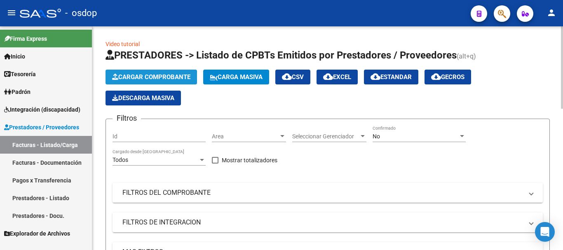
click at [172, 78] on span "Cargar Comprobante" at bounding box center [151, 76] width 78 height 7
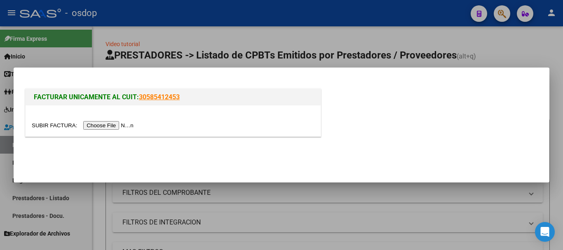
click at [119, 123] on input "file" at bounding box center [84, 125] width 104 height 9
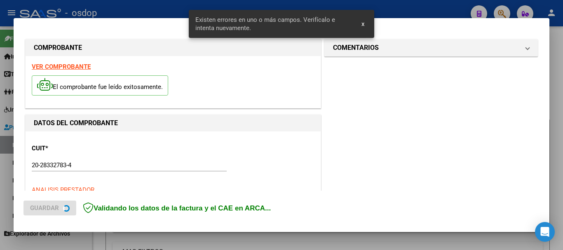
scroll to position [206, 0]
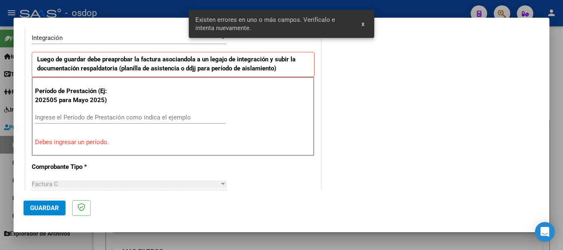
click at [99, 109] on div "Período de Prestación (Ej: 202505 para [DATE]) Ingrese el Período de Prestación…" at bounding box center [173, 116] width 283 height 79
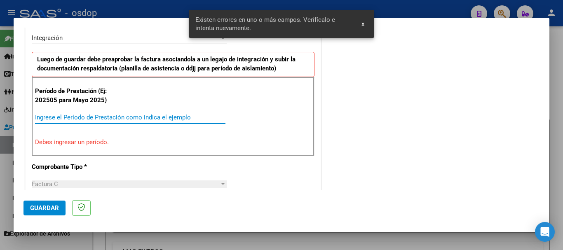
click at [103, 117] on input "Ingrese el Período de Prestación como indica el ejemplo" at bounding box center [130, 117] width 191 height 7
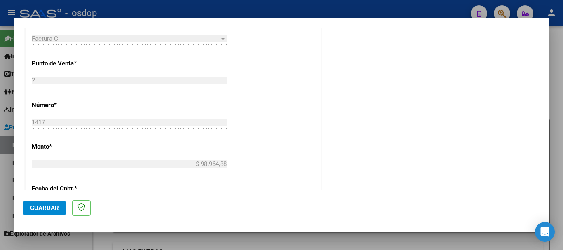
scroll to position [453, 0]
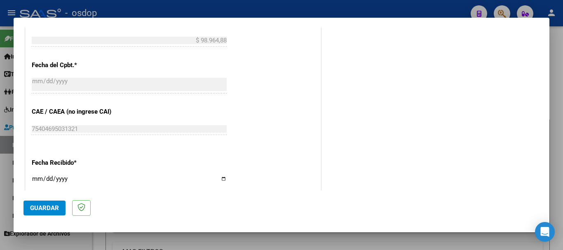
type input "202509"
click at [62, 204] on button "Guardar" at bounding box center [45, 208] width 42 height 15
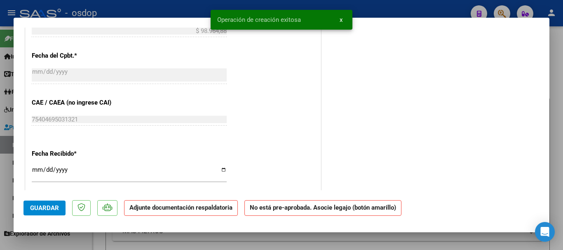
scroll to position [0, 0]
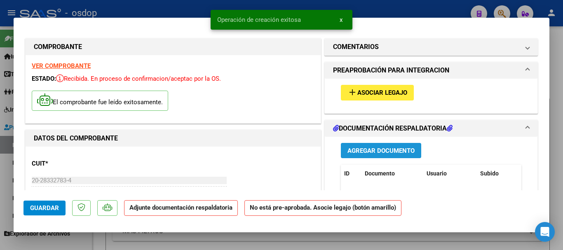
click at [374, 149] on span "Agregar Documento" at bounding box center [381, 150] width 67 height 7
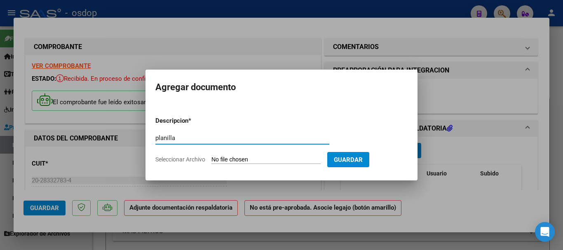
type input "planilla"
click at [227, 157] on input "Seleccionar Archivo" at bounding box center [266, 160] width 109 height 8
type input "C:\fakepath\asi [PERSON_NAME].pdf"
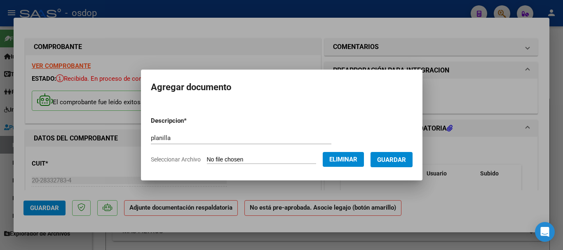
click at [406, 158] on span "Guardar" at bounding box center [391, 159] width 29 height 7
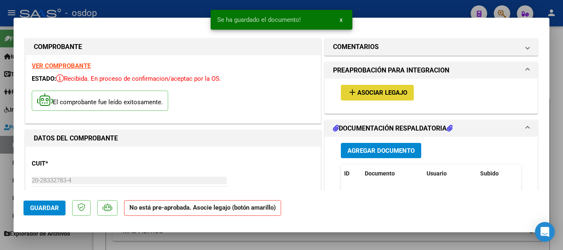
click at [381, 94] on span "Asociar Legajo" at bounding box center [383, 92] width 50 height 7
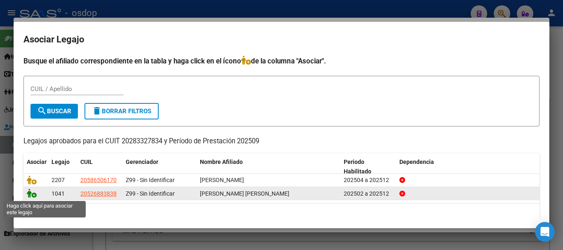
click at [28, 195] on icon at bounding box center [32, 193] width 10 height 9
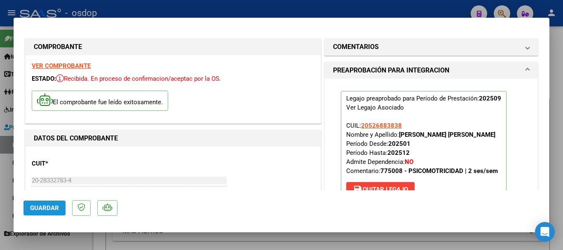
click at [56, 208] on span "Guardar" at bounding box center [44, 208] width 29 height 7
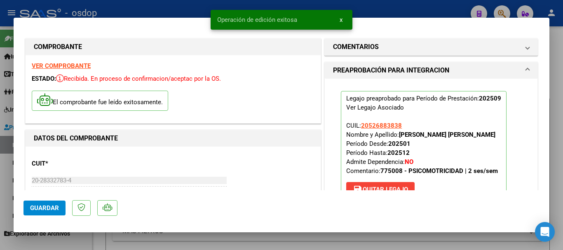
drag, startPoint x: 433, startPoint y: 3, endPoint x: 399, endPoint y: 28, distance: 41.8
click at [433, 4] on div at bounding box center [281, 125] width 563 height 250
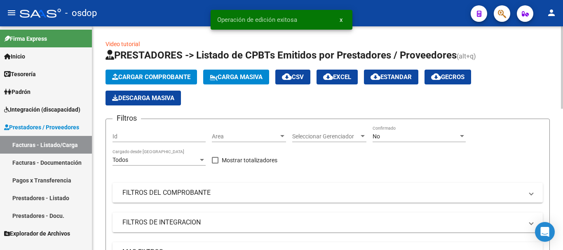
scroll to position [227, 0]
